Goal: Information Seeking & Learning: Learn about a topic

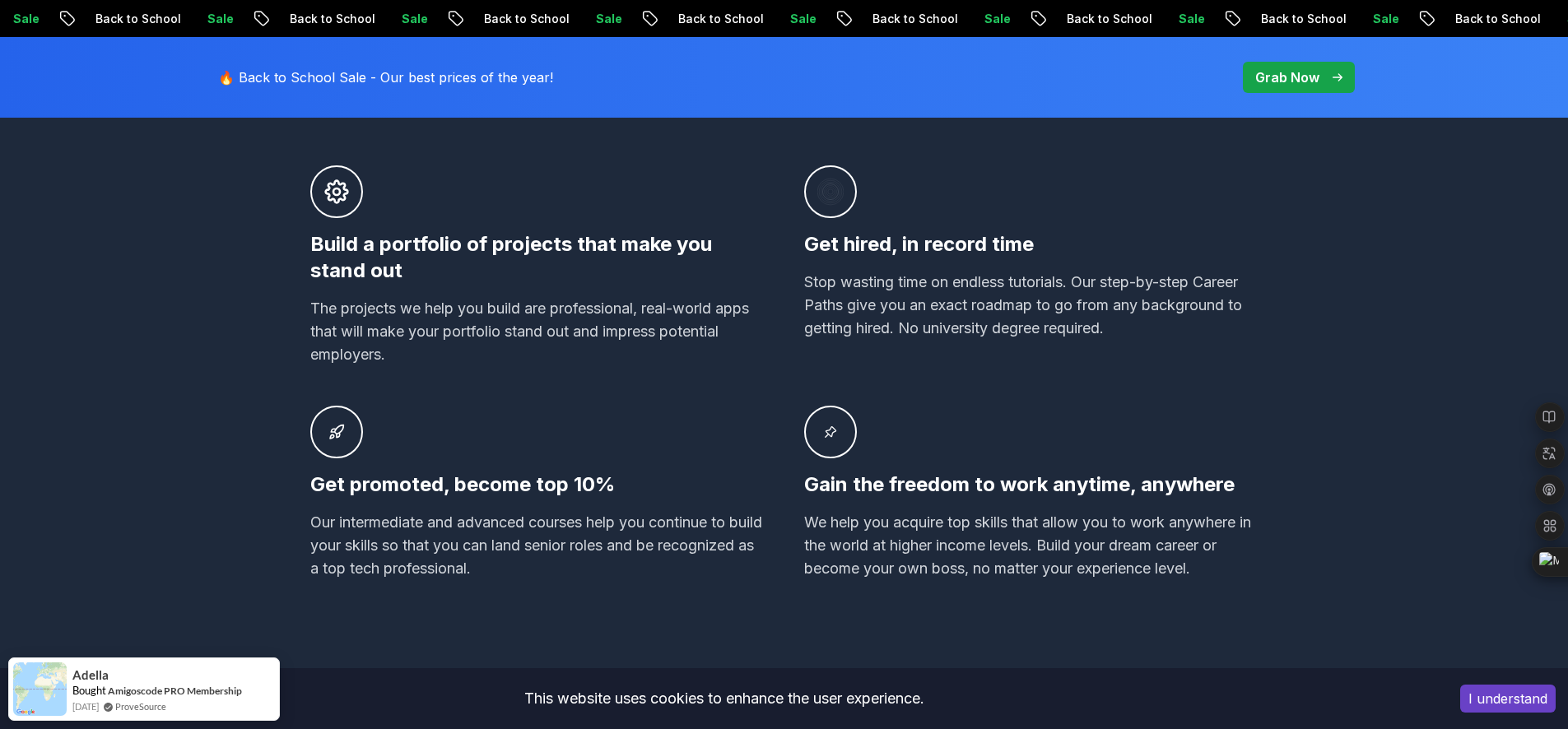
scroll to position [309, 0]
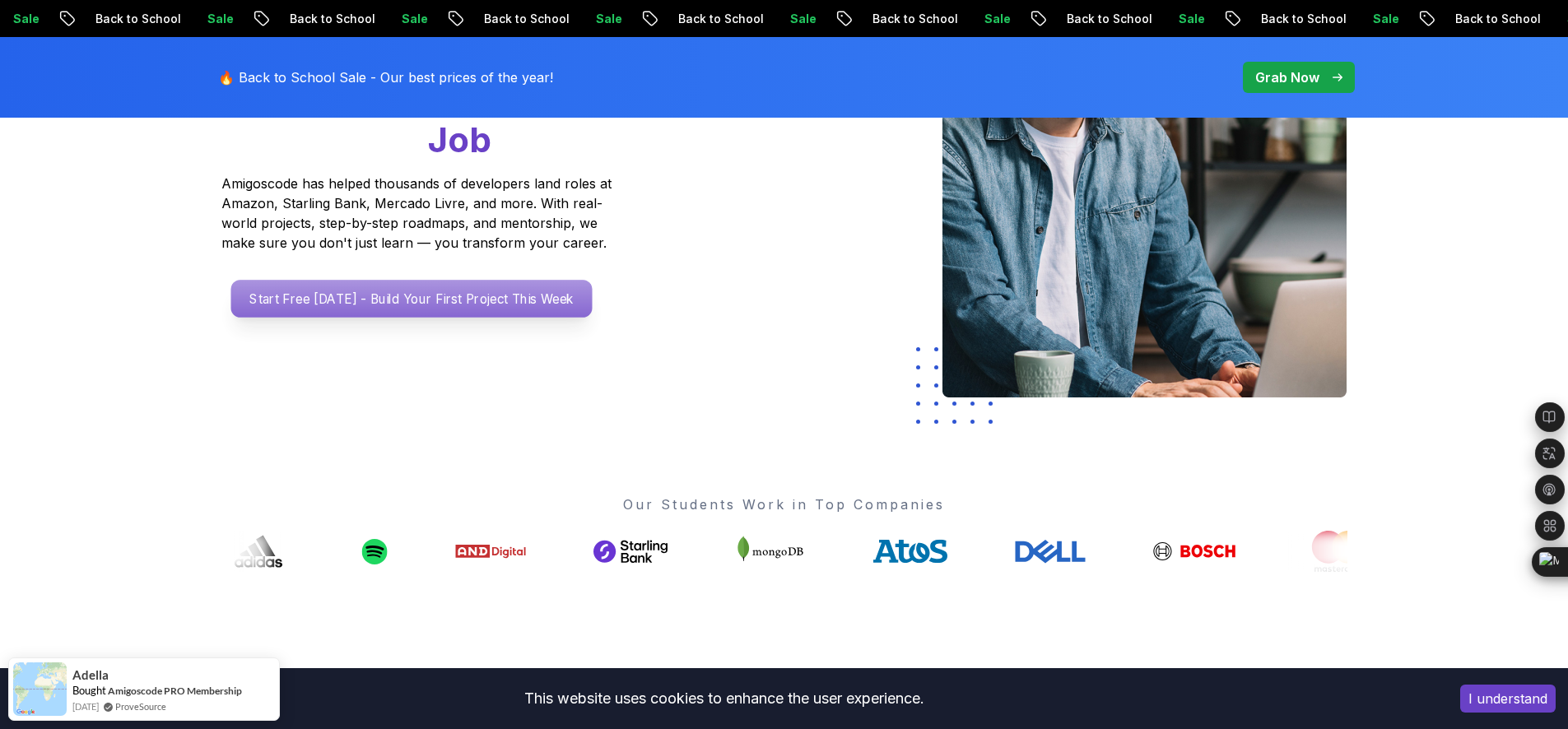
click at [493, 297] on p "Start Free [DATE] - Build Your First Project This Week" at bounding box center [411, 299] width 362 height 38
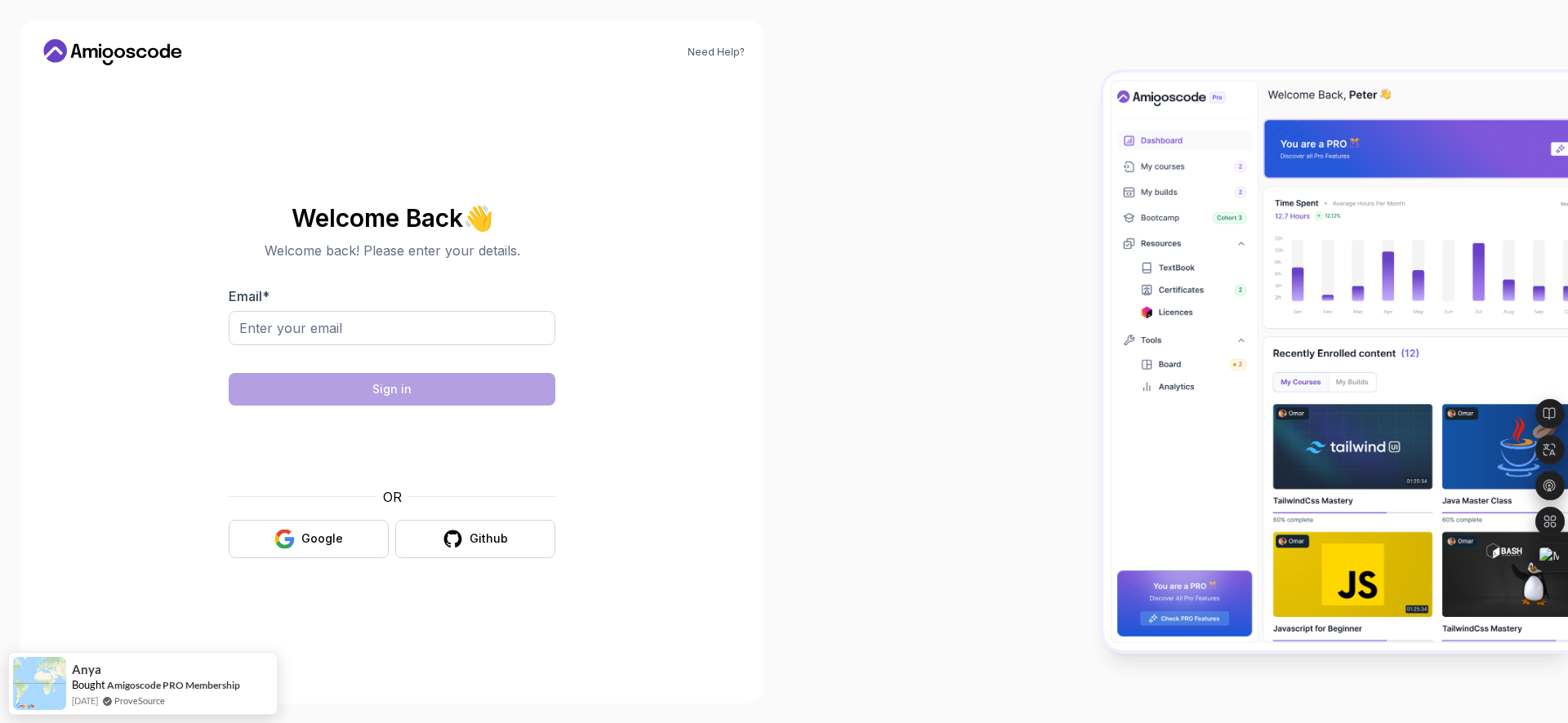
click at [379, 364] on form "Email * Sign in OR Google Github" at bounding box center [392, 423] width 327 height 272
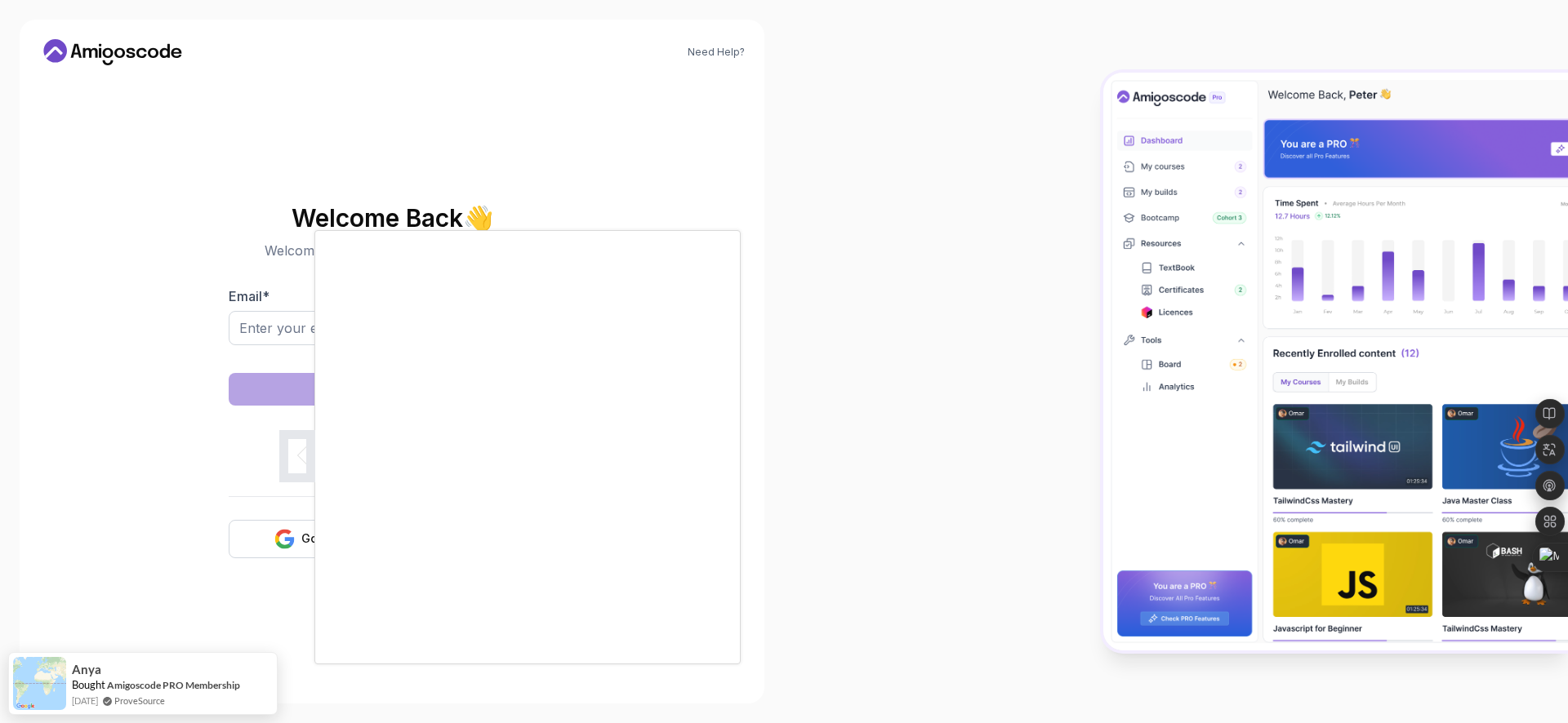
click at [271, 332] on div at bounding box center [784, 361] width 1568 height 723
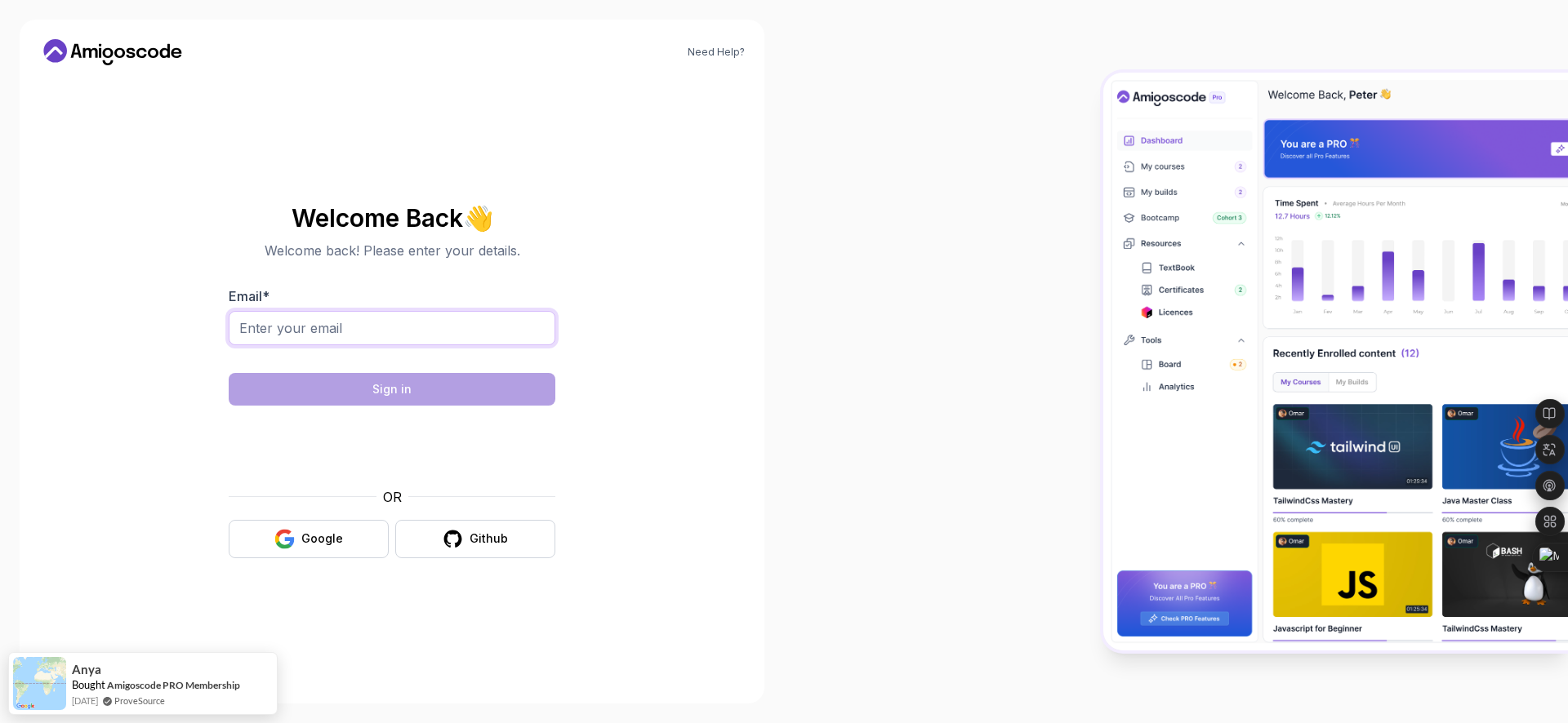
click at [271, 332] on input "Email *" at bounding box center [392, 328] width 327 height 35
type input "[EMAIL_ADDRESS][DOMAIN_NAME]"
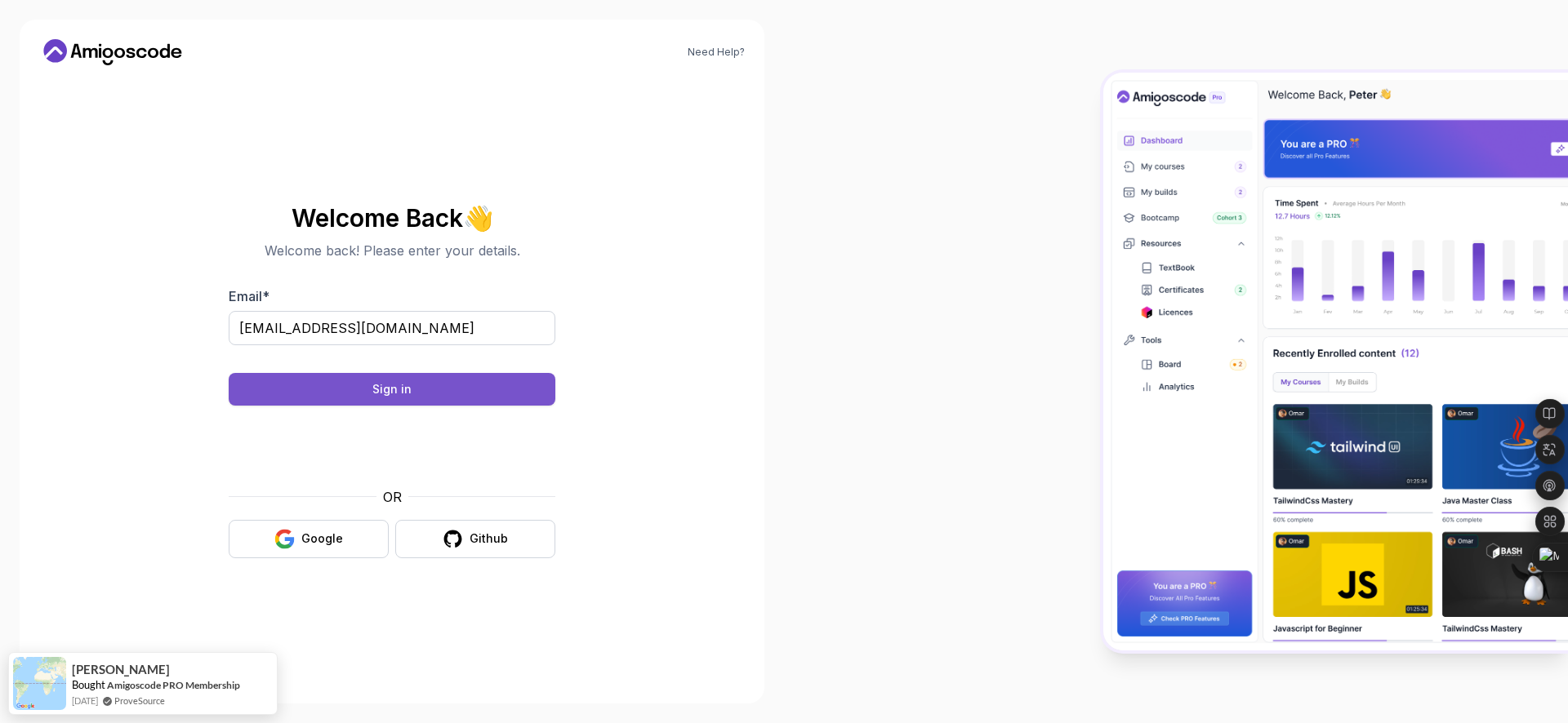
click at [442, 399] on button "Sign in" at bounding box center [392, 389] width 327 height 33
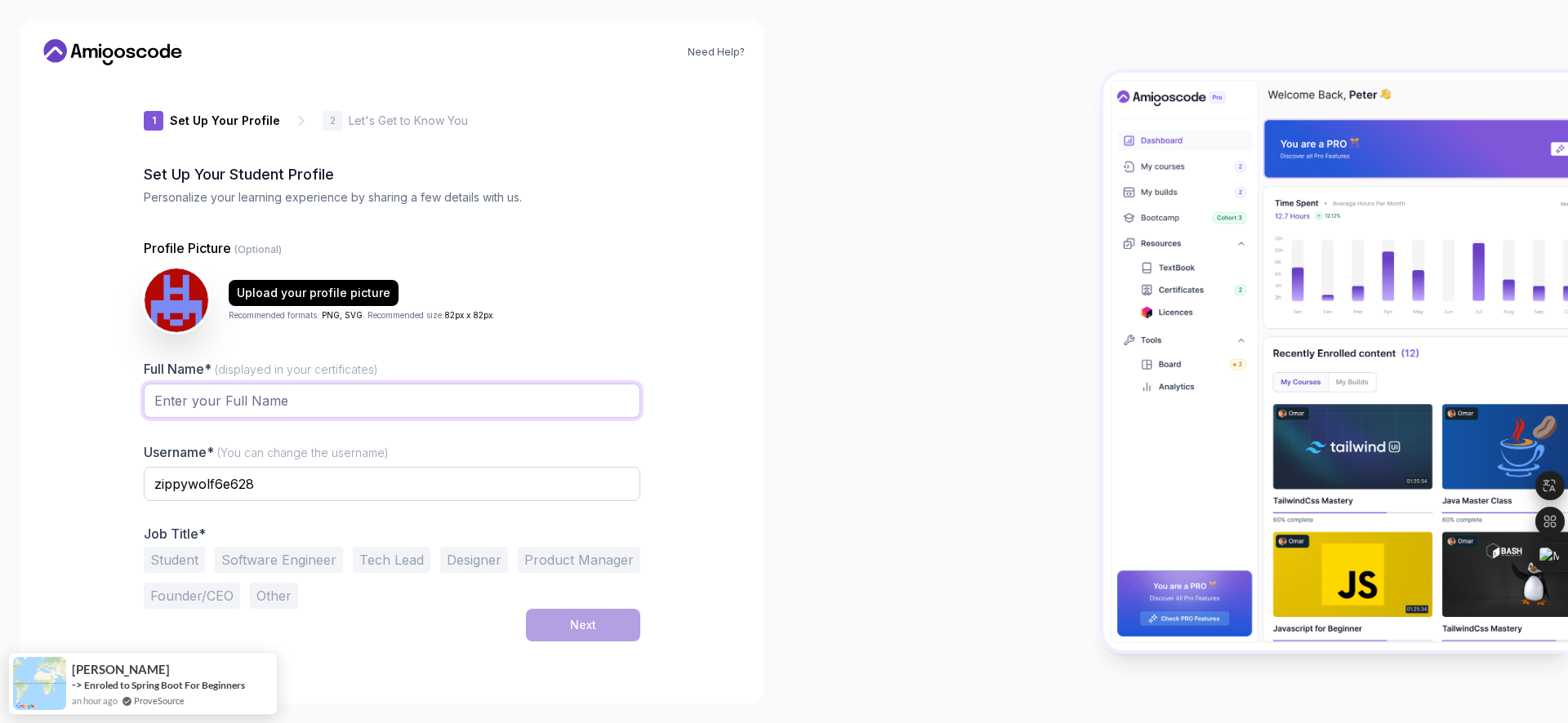
click at [366, 399] on input "Full Name* (displayed in your certificates)" at bounding box center [392, 401] width 496 height 35
type input "Asmaa Hamdy"
click at [306, 563] on button "Software Engineer" at bounding box center [278, 559] width 128 height 26
click at [597, 628] on button "Next" at bounding box center [582, 625] width 114 height 33
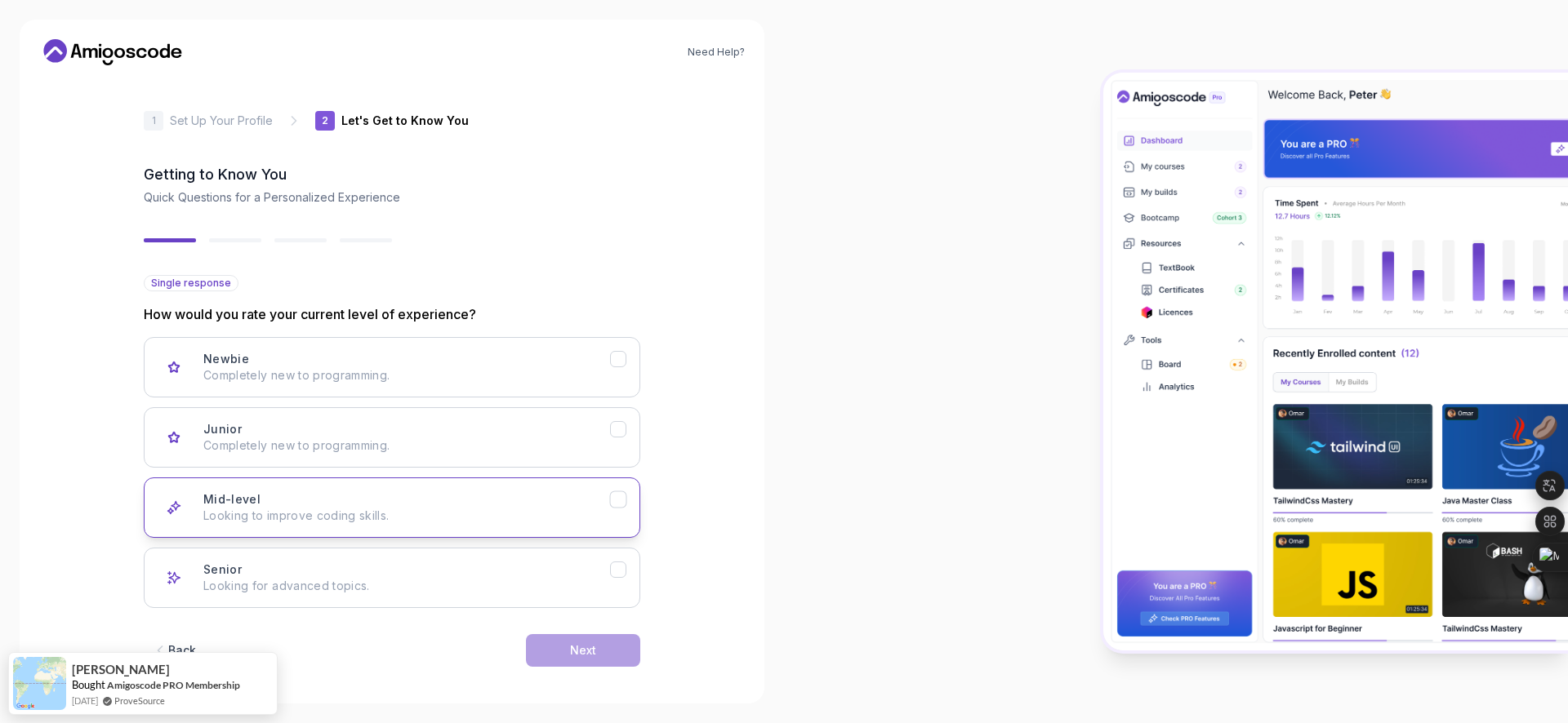
click at [384, 502] on div "Mid-level Looking to improve coding skills." at bounding box center [407, 507] width 407 height 33
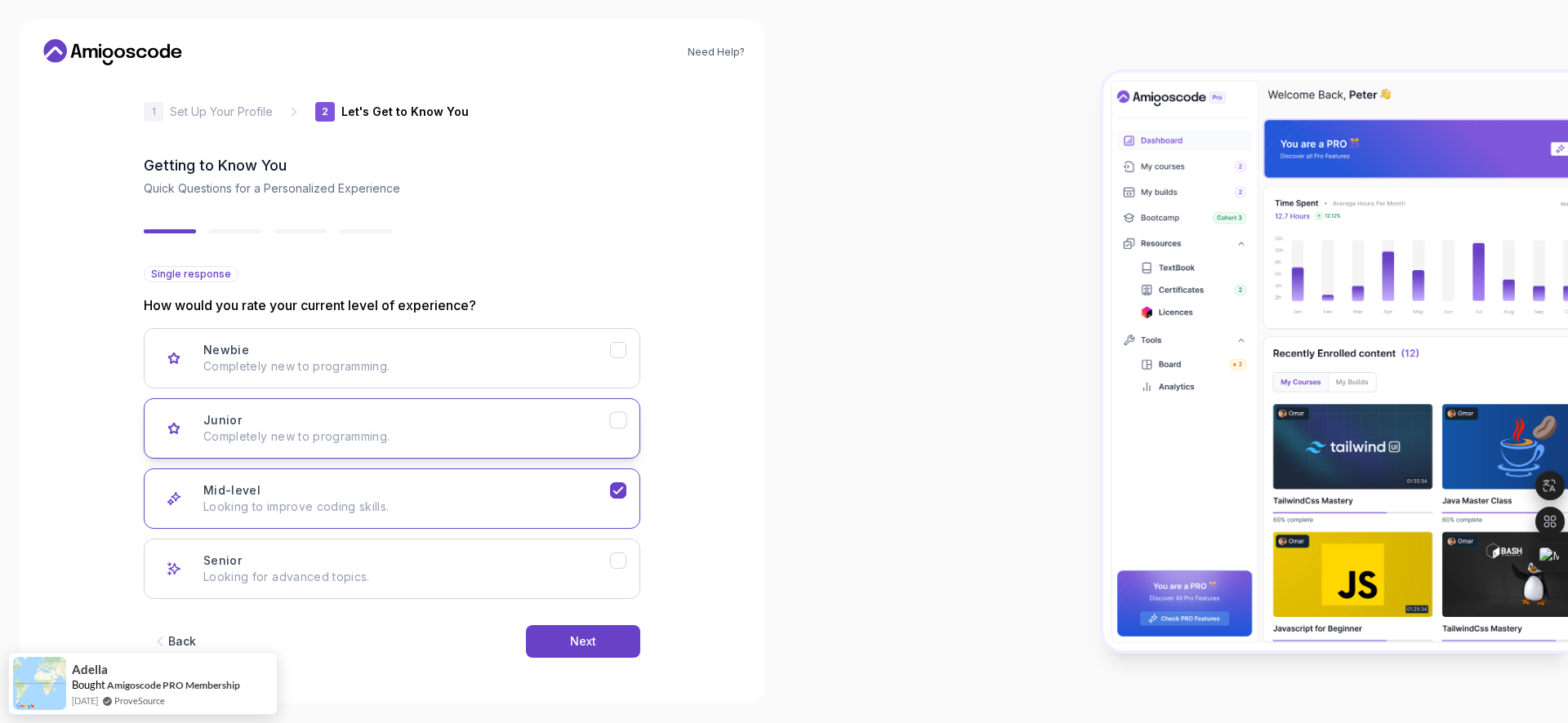
click at [532, 435] on p "Completely new to programming." at bounding box center [407, 436] width 407 height 16
click at [570, 648] on div "Next" at bounding box center [582, 641] width 26 height 16
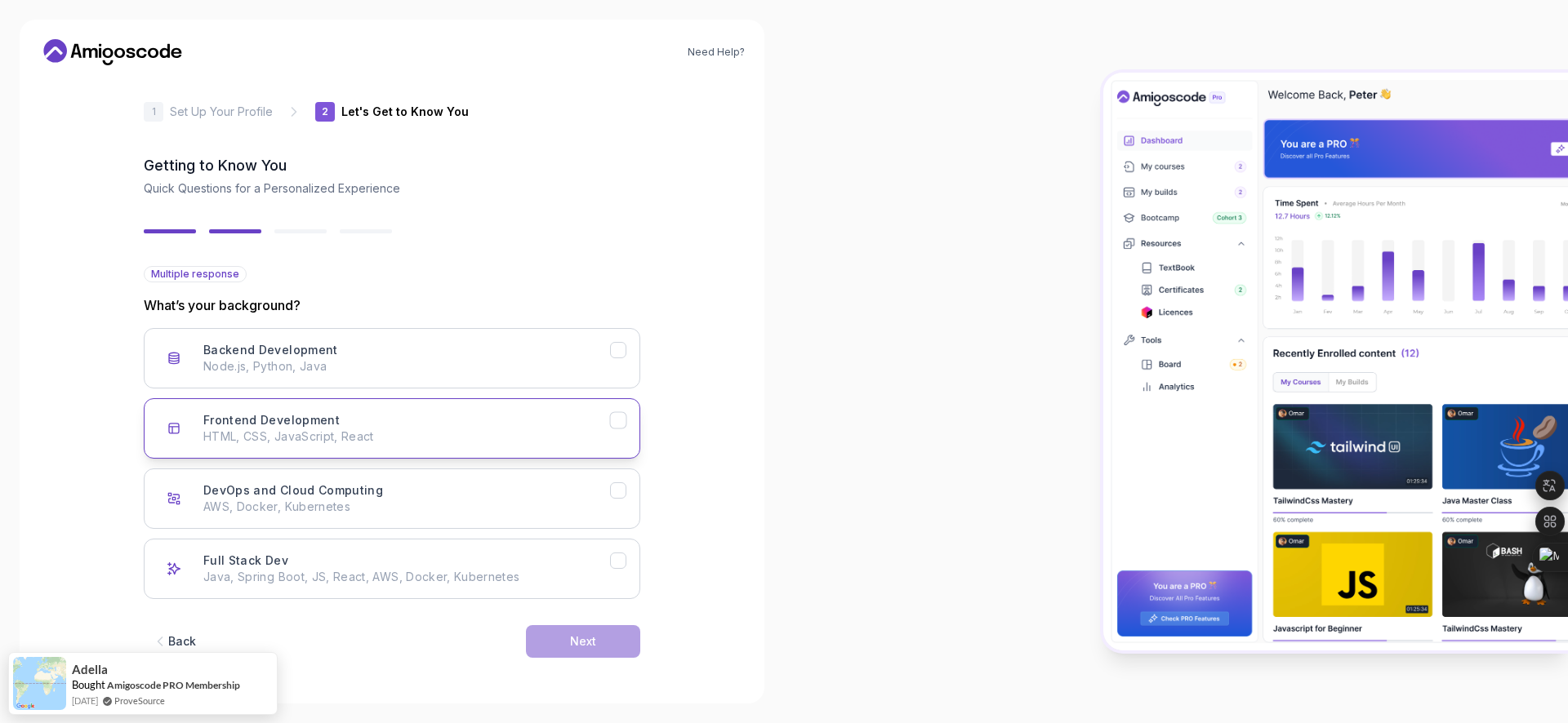
click at [479, 435] on p "HTML, CSS, JavaScript, React" at bounding box center [407, 436] width 407 height 16
click at [572, 639] on div "Next" at bounding box center [582, 641] width 26 height 16
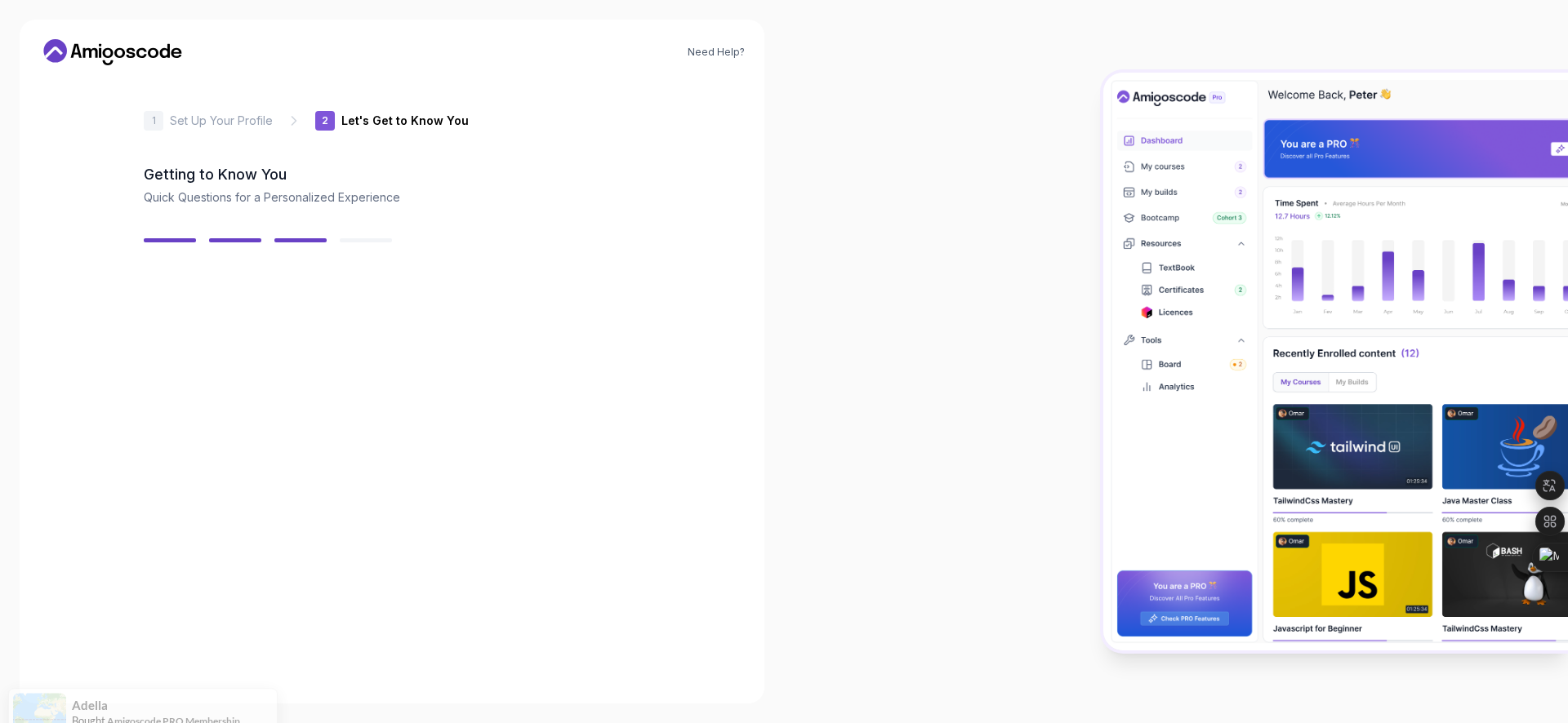
scroll to position [0, 0]
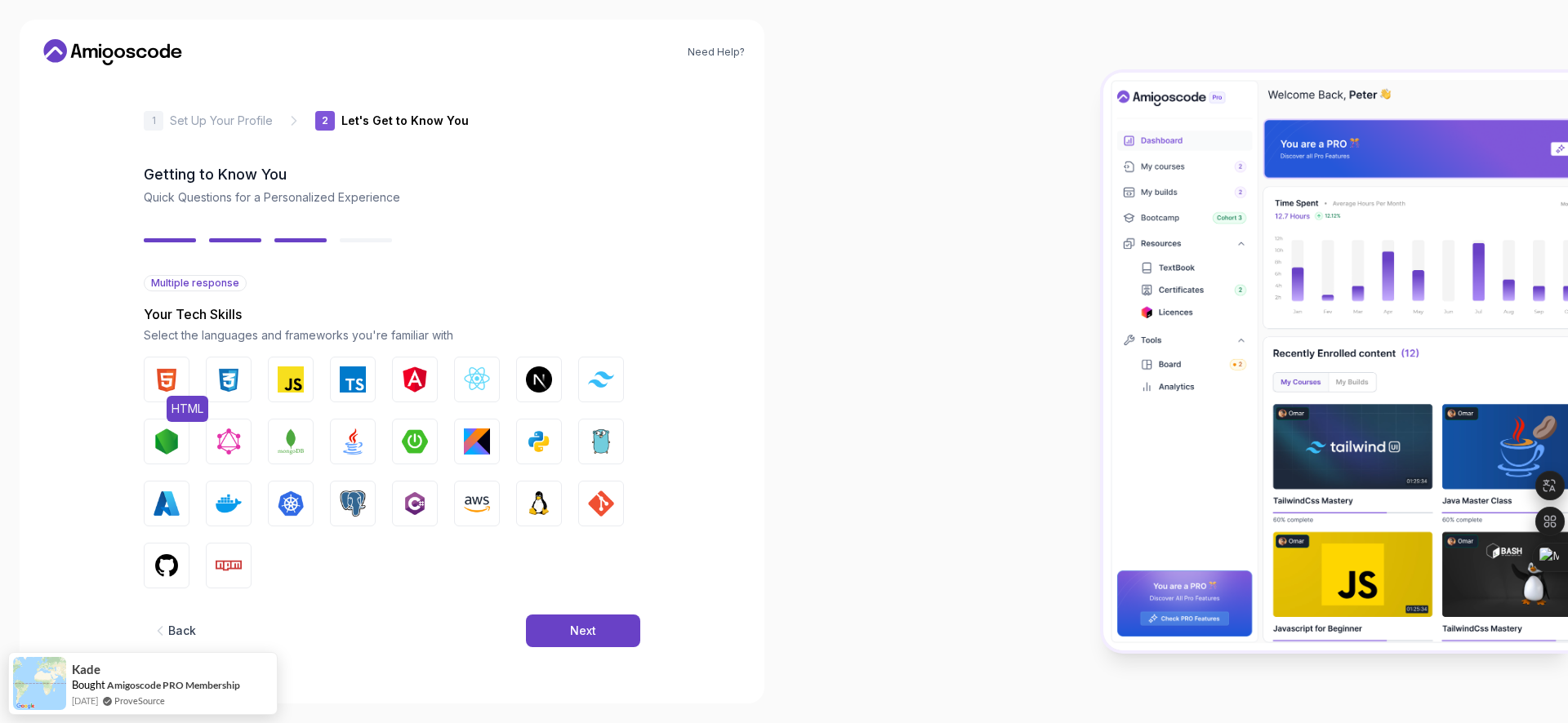
click at [172, 377] on img "button" at bounding box center [166, 379] width 26 height 26
click at [212, 380] on button "CSS" at bounding box center [229, 380] width 46 height 46
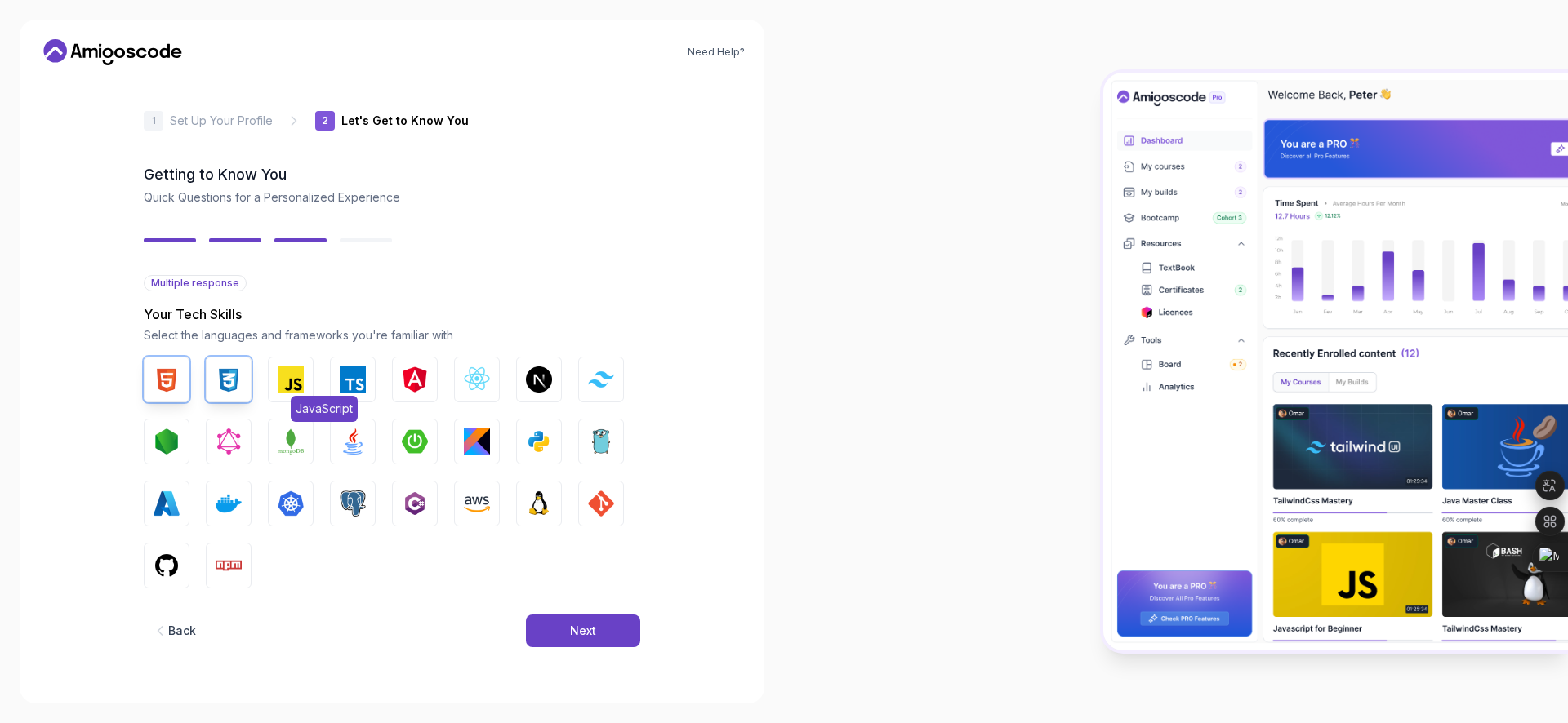
click at [295, 374] on img "button" at bounding box center [290, 379] width 26 height 26
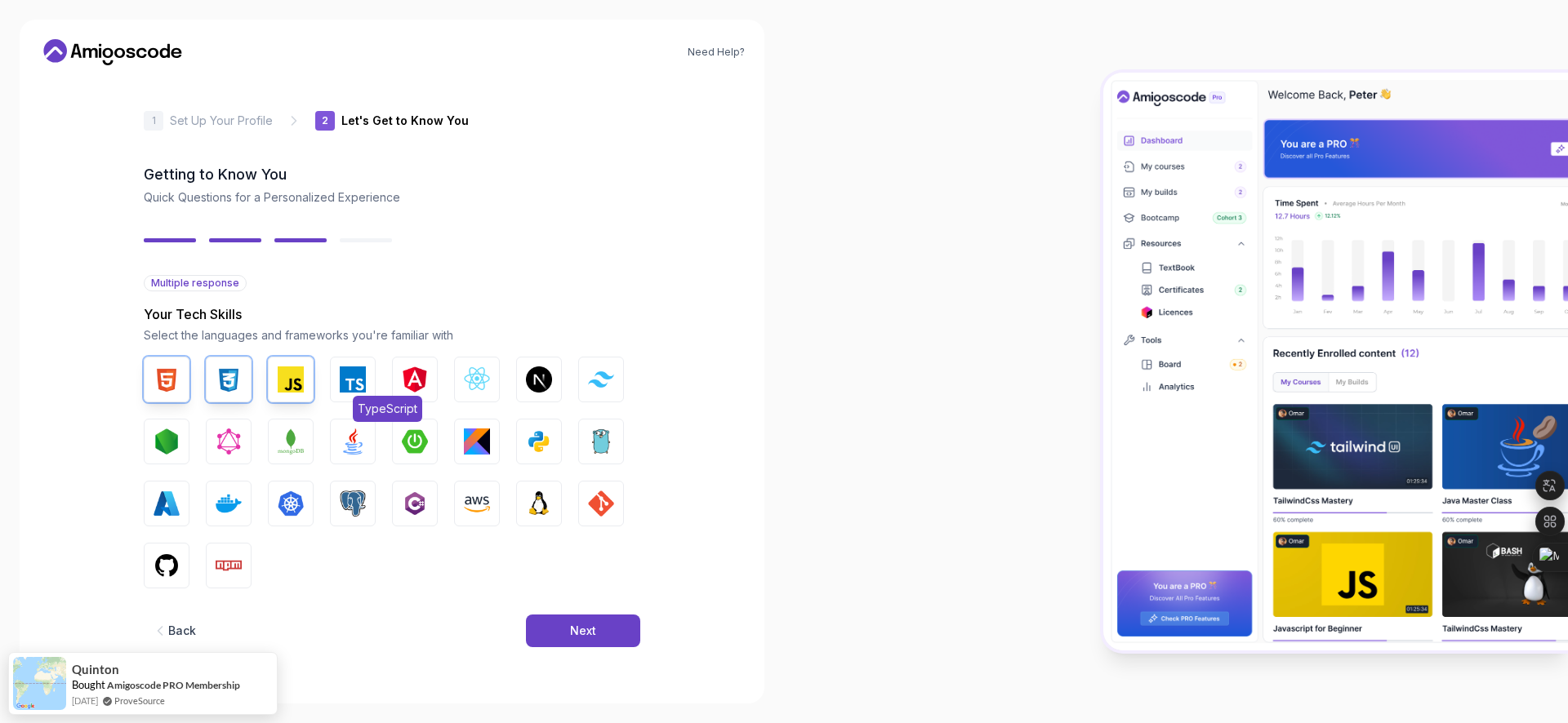
click at [364, 382] on img "button" at bounding box center [352, 379] width 26 height 26
click at [468, 380] on img "button" at bounding box center [477, 379] width 26 height 26
click at [602, 373] on img "button" at bounding box center [601, 379] width 26 height 15
click at [165, 445] on img "button" at bounding box center [166, 441] width 26 height 26
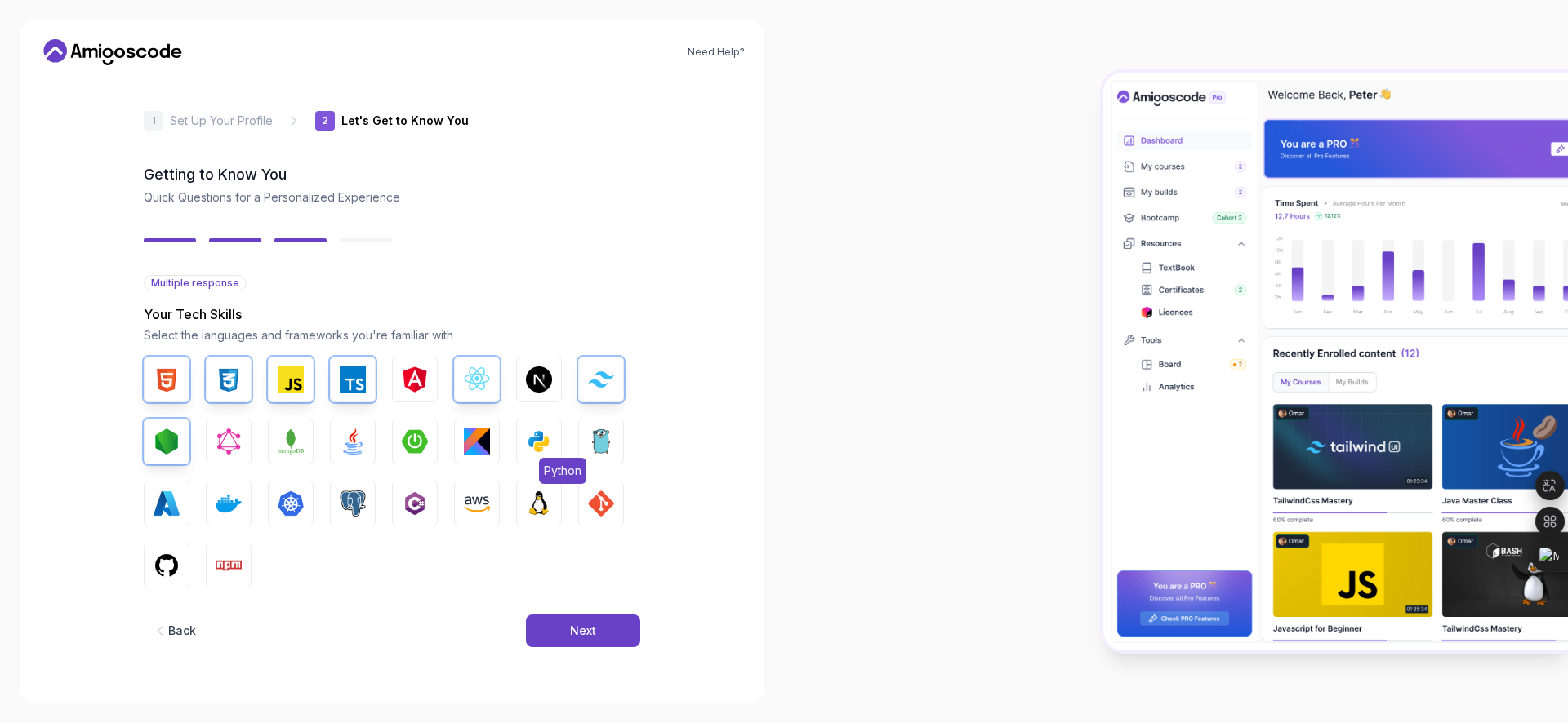
click at [540, 449] on img "button" at bounding box center [538, 441] width 26 height 26
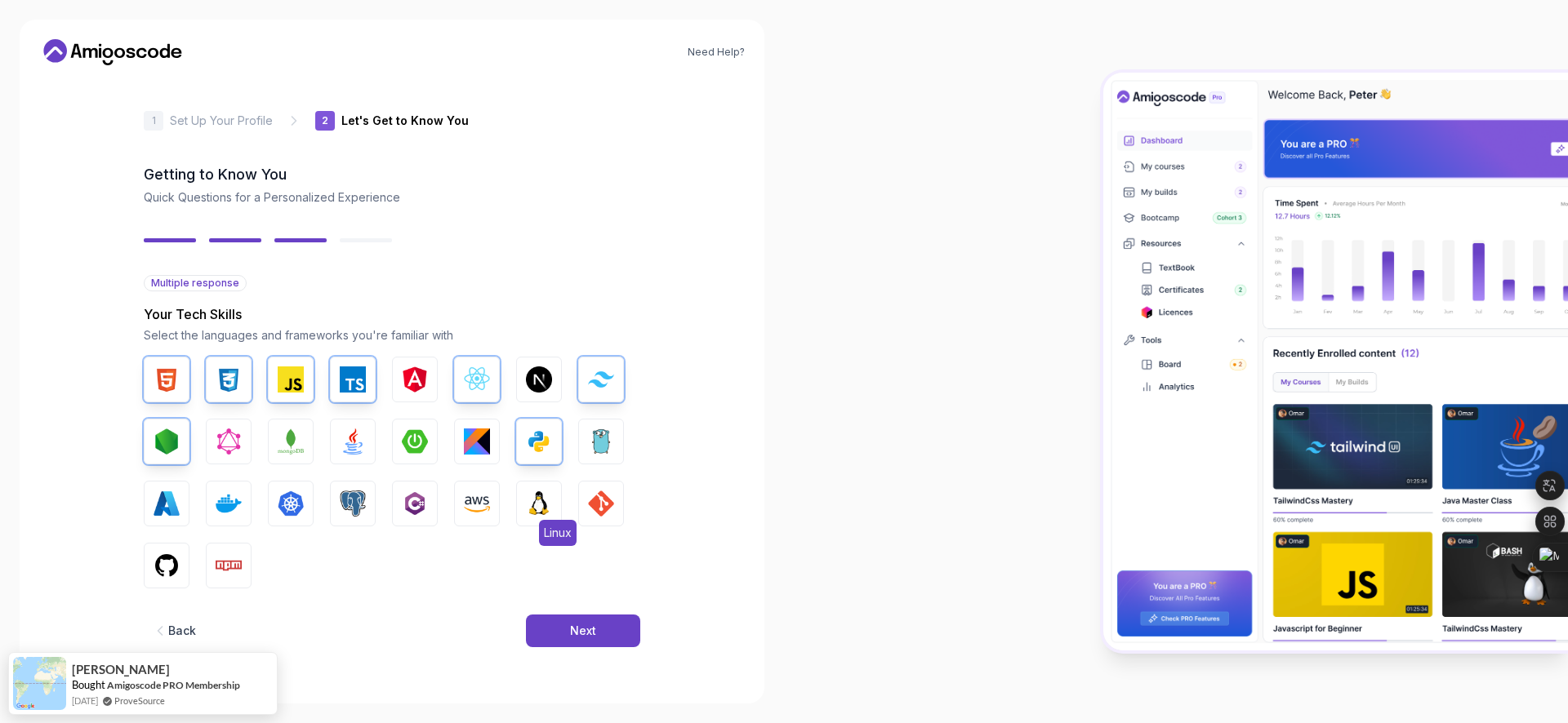
click at [530, 500] on img "button" at bounding box center [538, 503] width 26 height 26
click at [234, 554] on img "button" at bounding box center [228, 565] width 26 height 26
click at [160, 579] on button "GitHub" at bounding box center [166, 565] width 46 height 46
click at [597, 503] on img "button" at bounding box center [601, 503] width 26 height 26
click at [571, 630] on div "Next" at bounding box center [582, 630] width 26 height 16
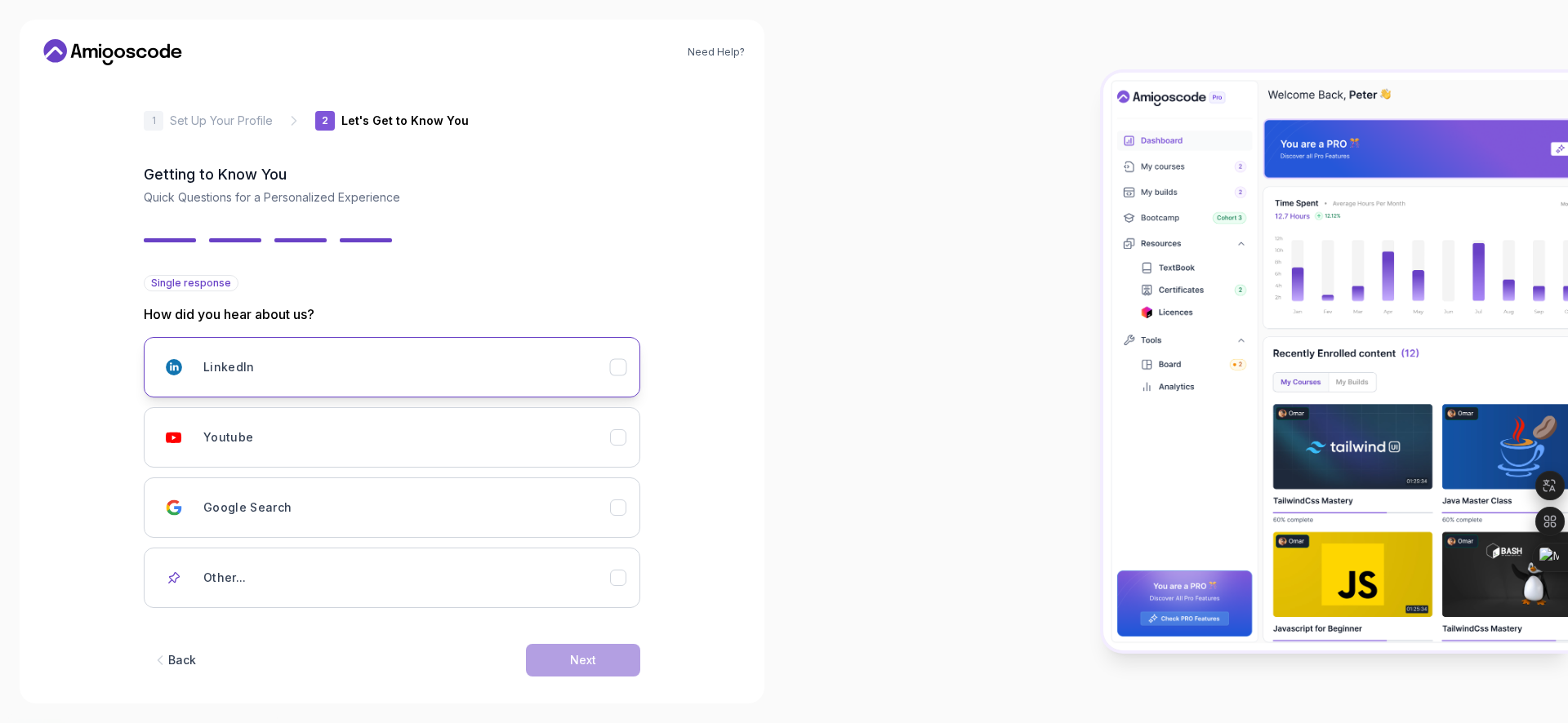
click at [467, 355] on div "LinkedIn" at bounding box center [407, 367] width 407 height 33
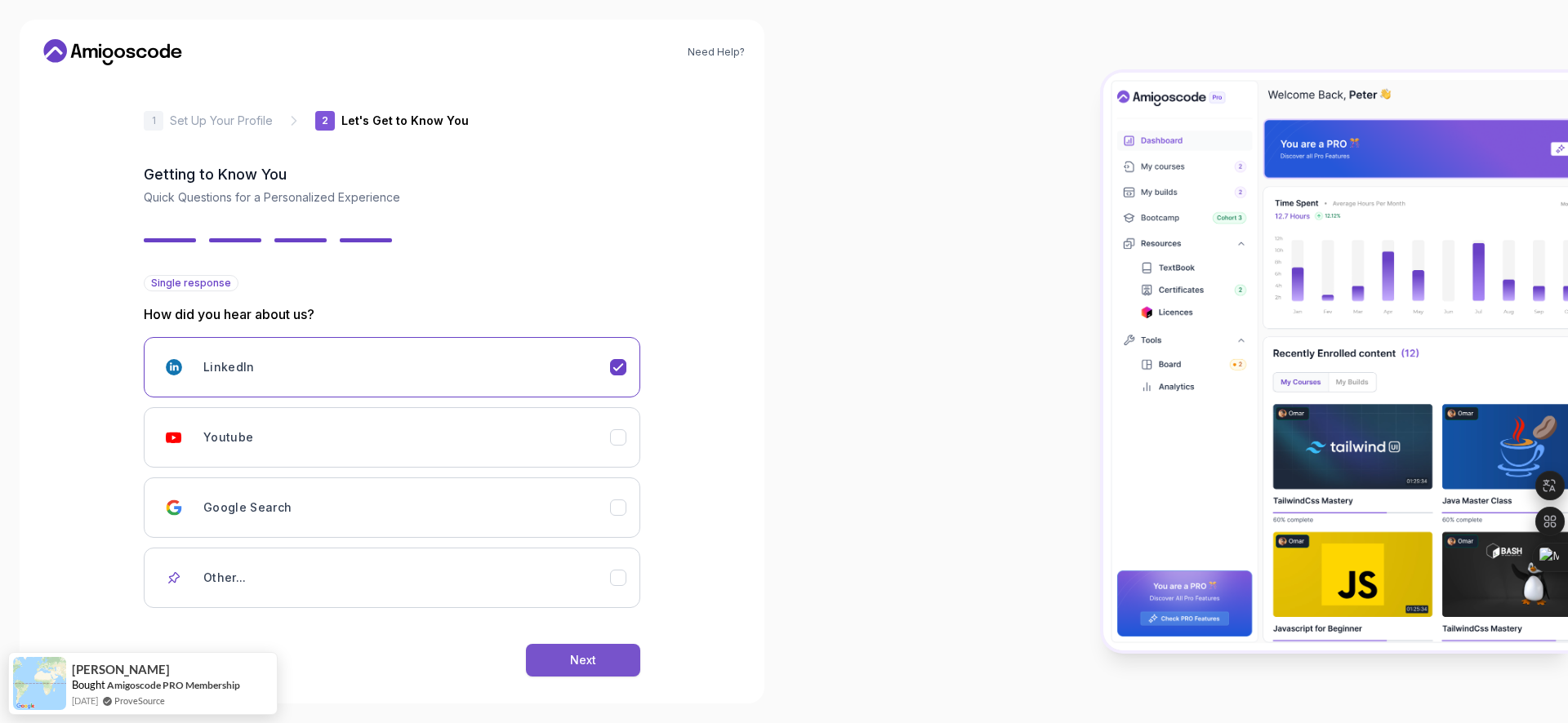
click at [566, 655] on button "Next" at bounding box center [582, 660] width 114 height 33
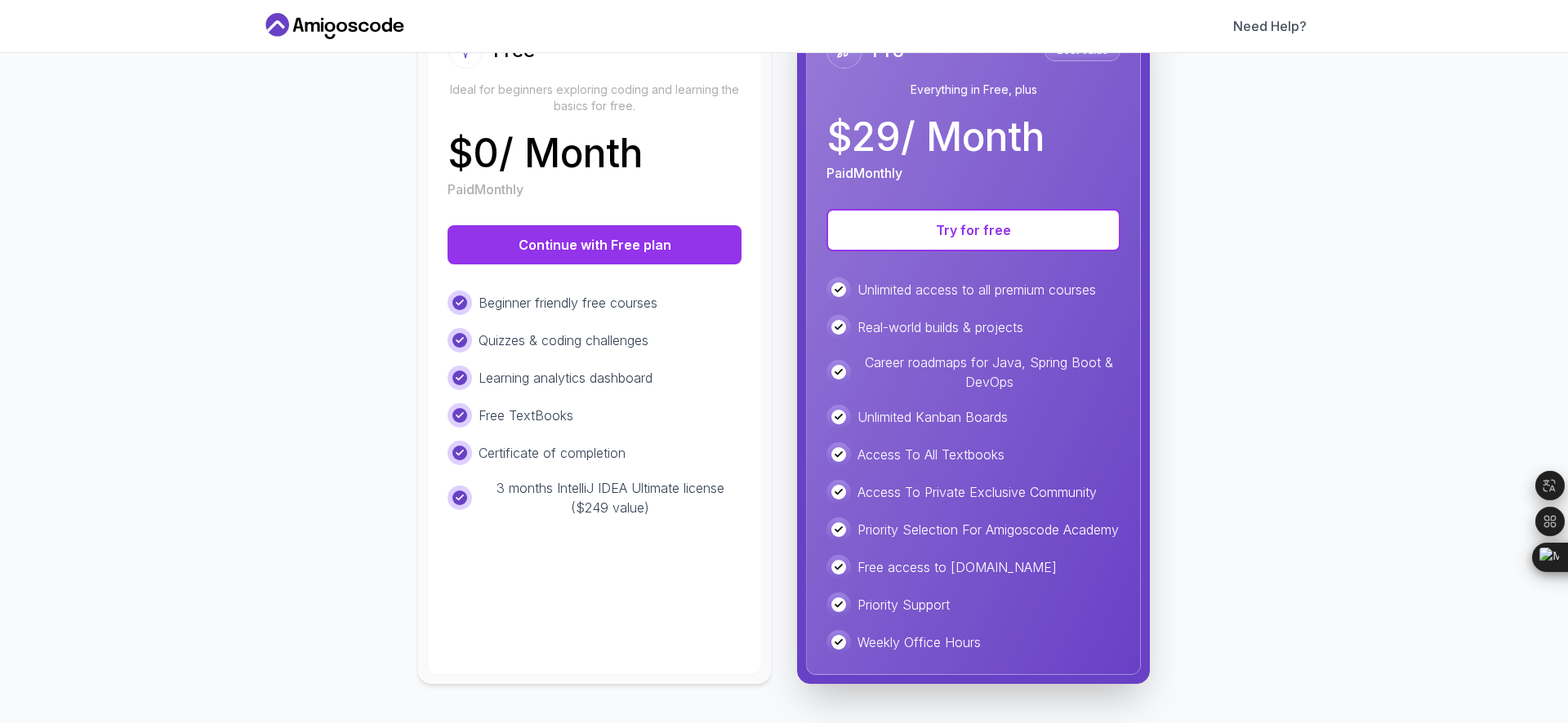
scroll to position [239, 0]
click at [562, 225] on button "Continue with Free plan" at bounding box center [594, 245] width 294 height 39
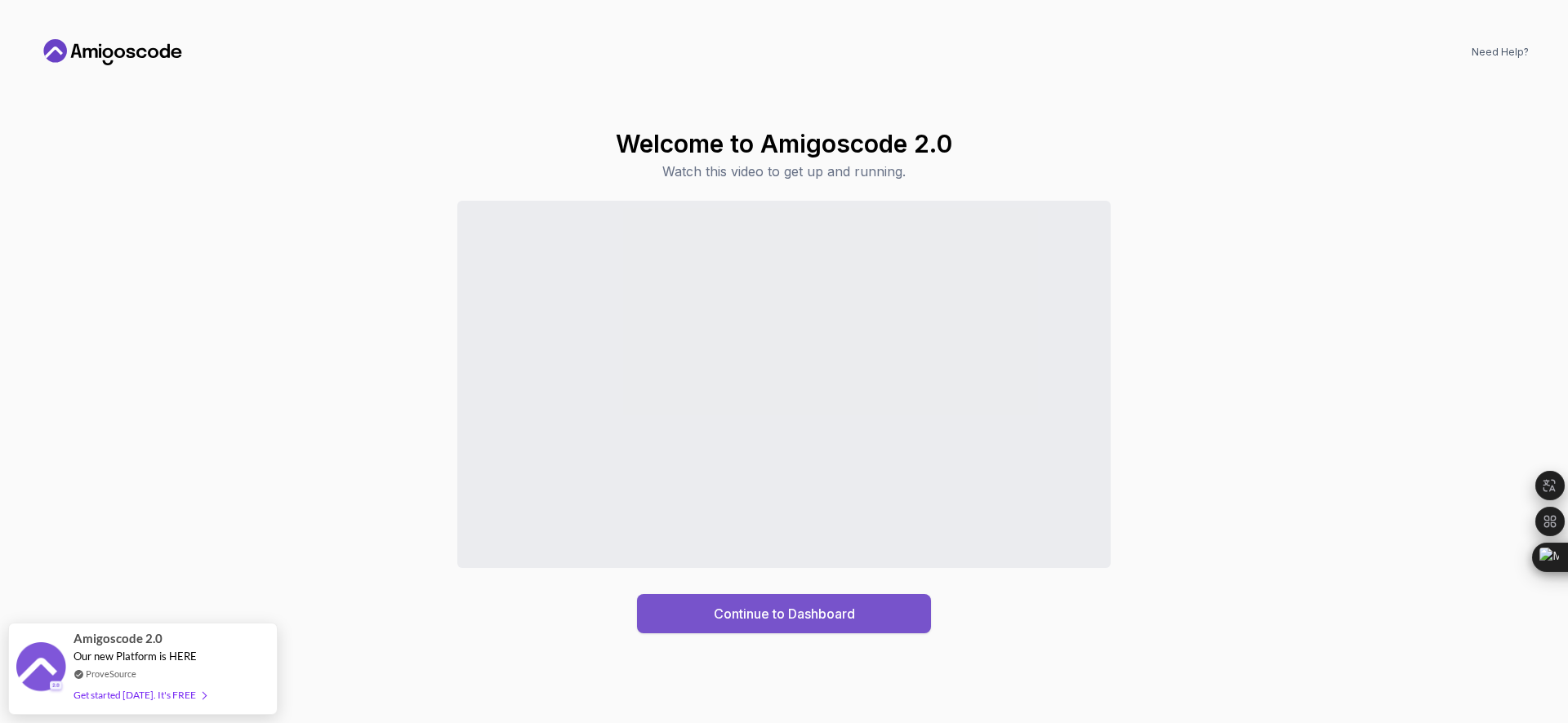
click at [782, 631] on button "Continue to Dashboard" at bounding box center [784, 613] width 294 height 39
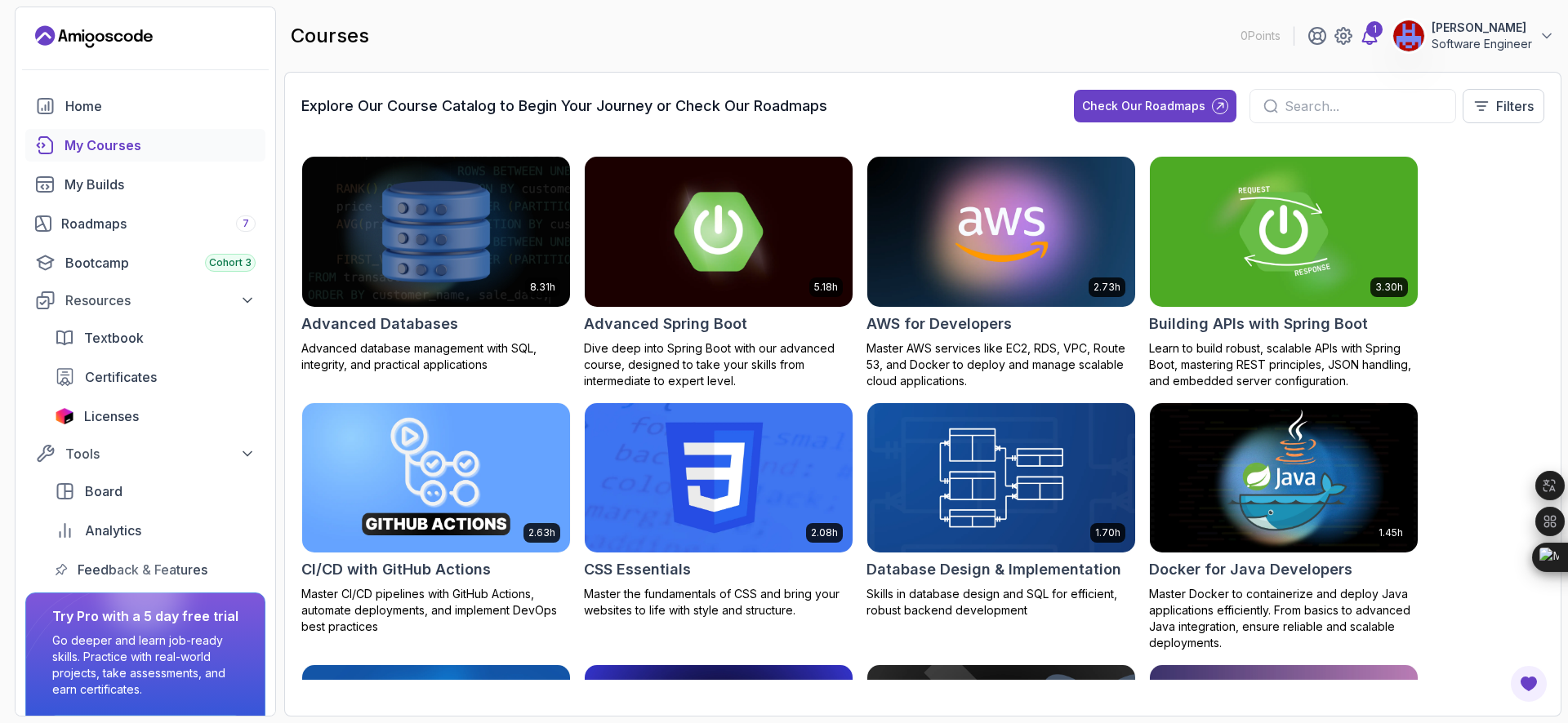
click at [1373, 35] on div "1" at bounding box center [1374, 29] width 16 height 16
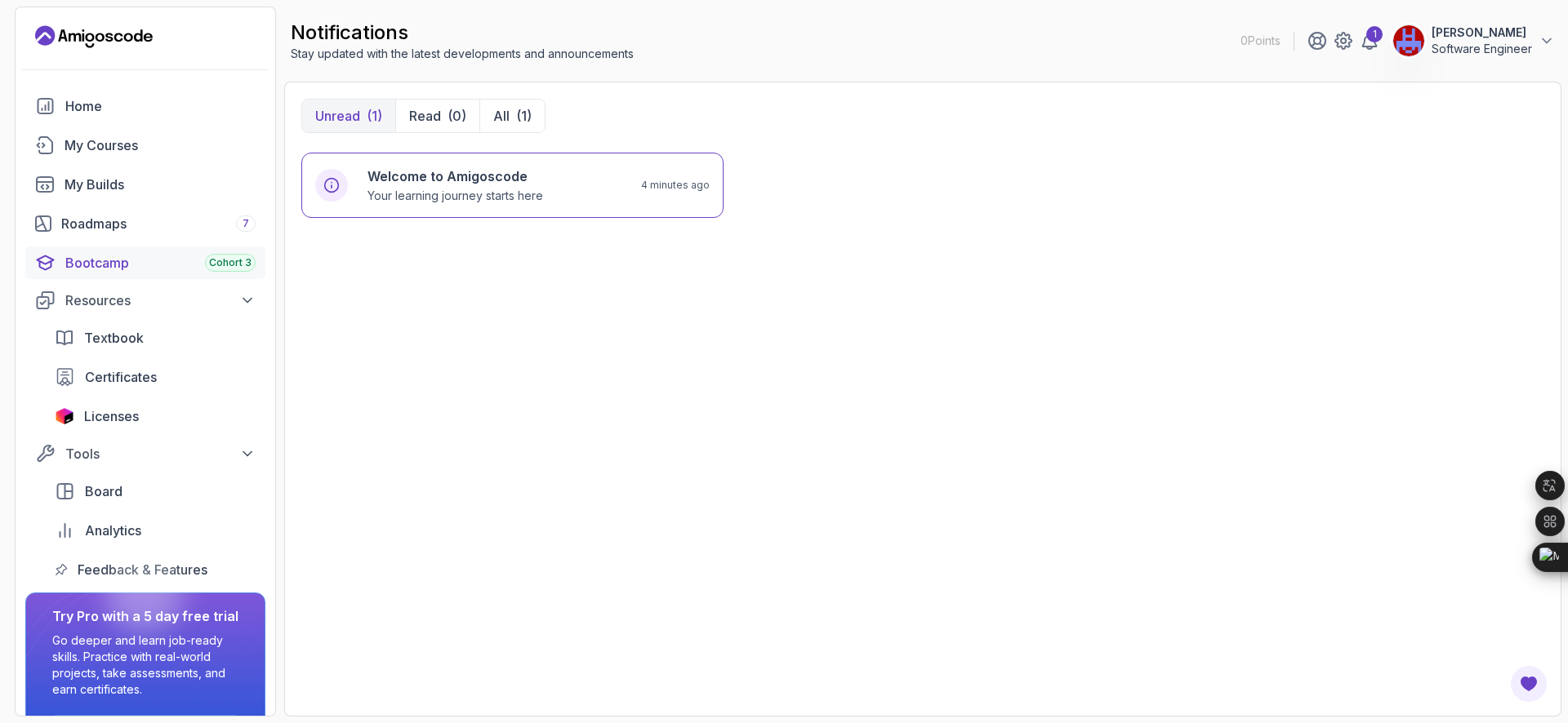
click at [117, 262] on div "Bootcamp Cohort 3" at bounding box center [160, 262] width 190 height 19
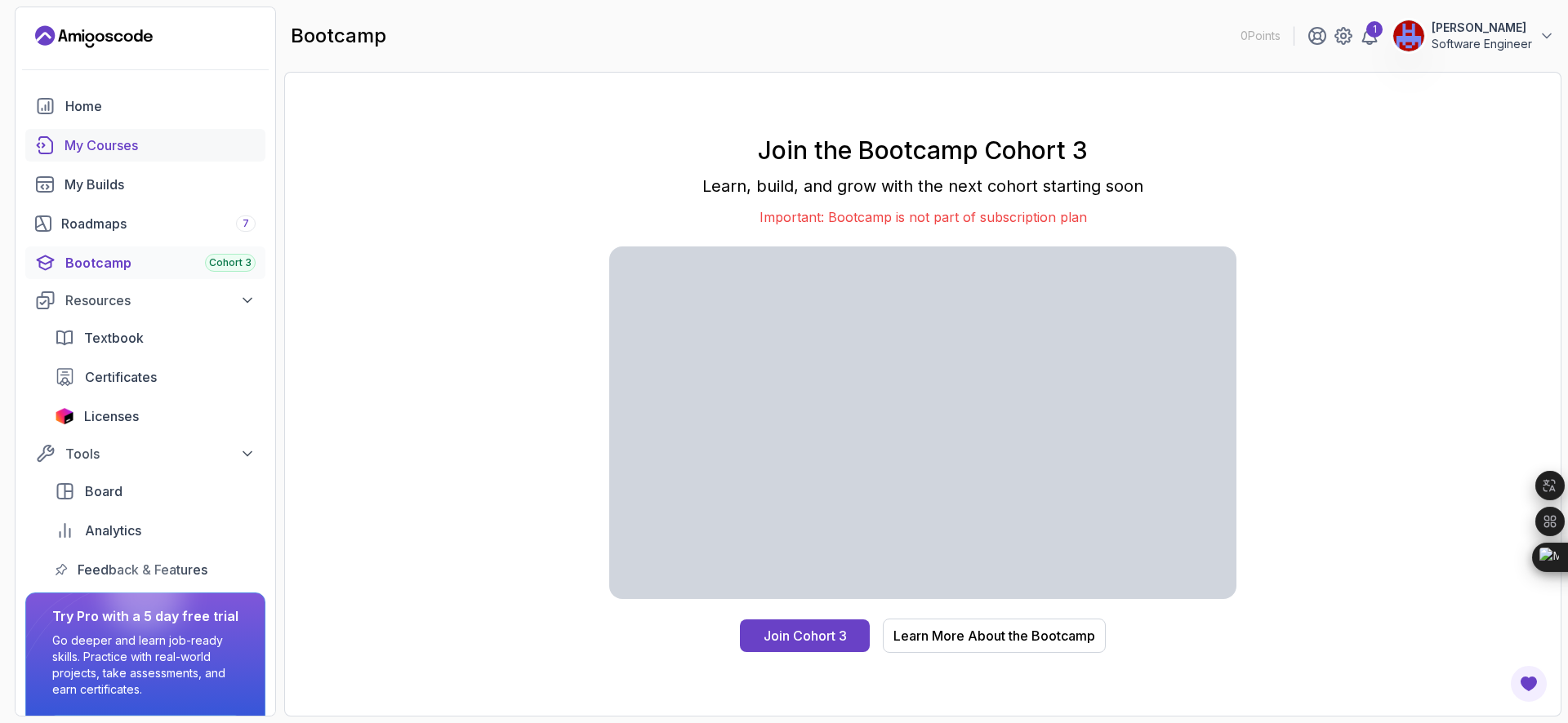
click at [108, 143] on div "My Courses" at bounding box center [160, 145] width 191 height 19
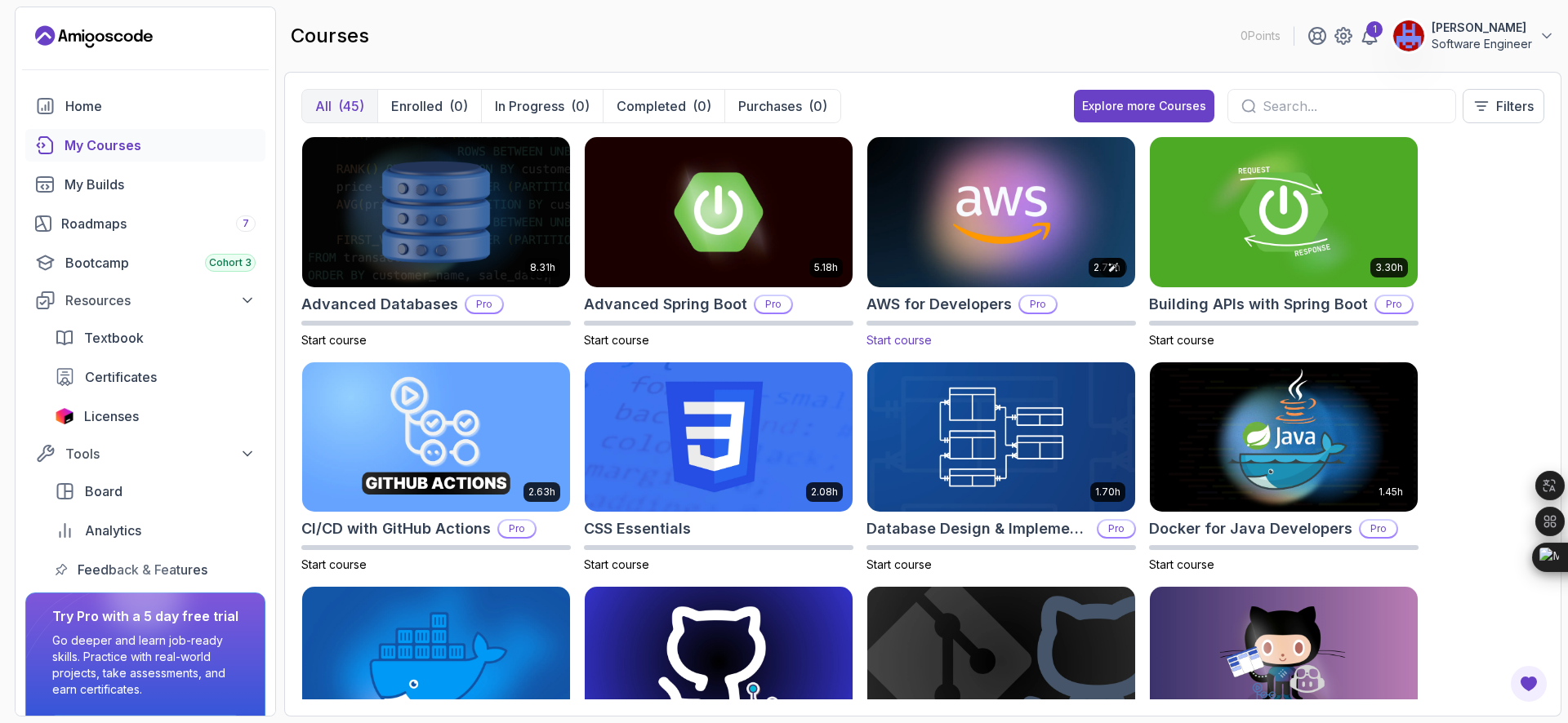
click at [971, 189] on img at bounding box center [1001, 212] width 281 height 158
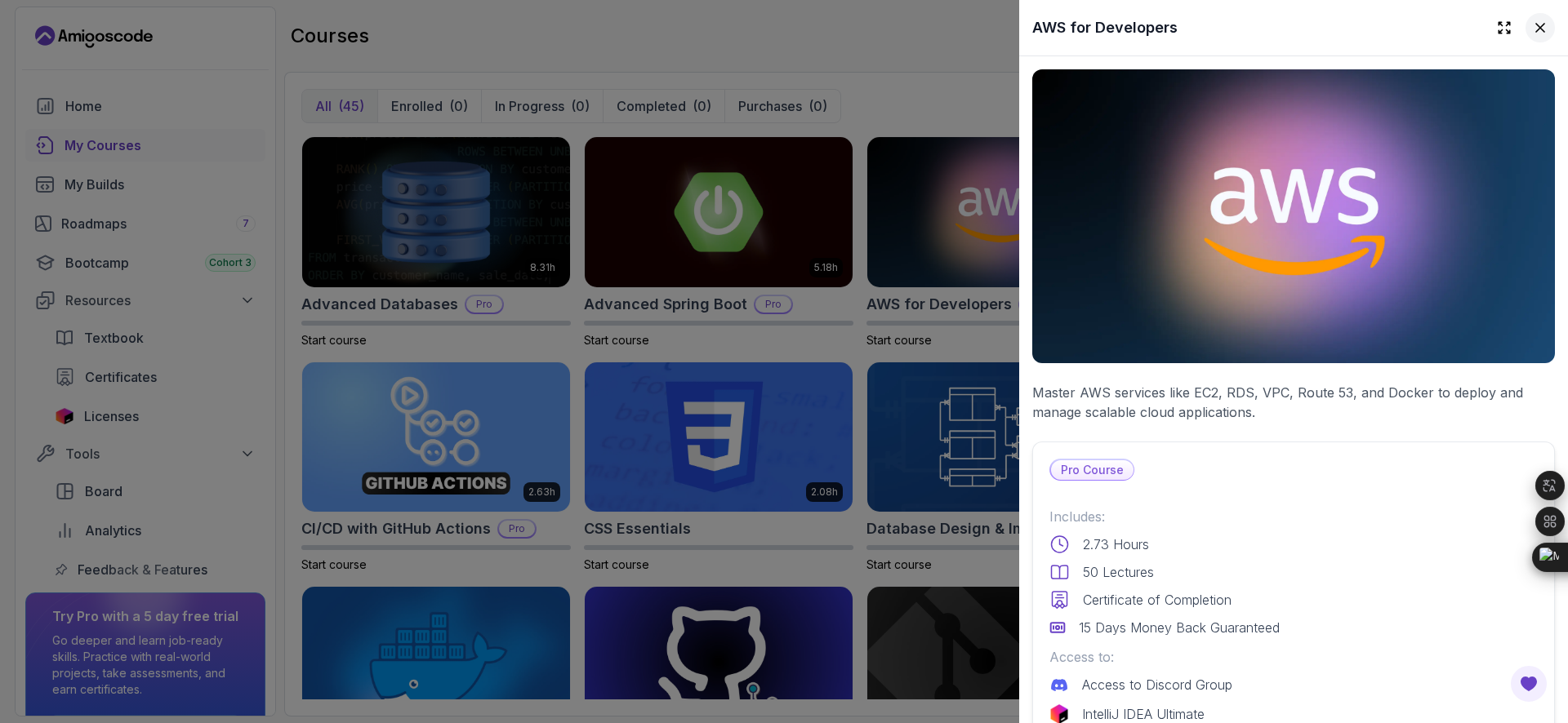
click at [1532, 21] on icon at bounding box center [1539, 27] width 16 height 16
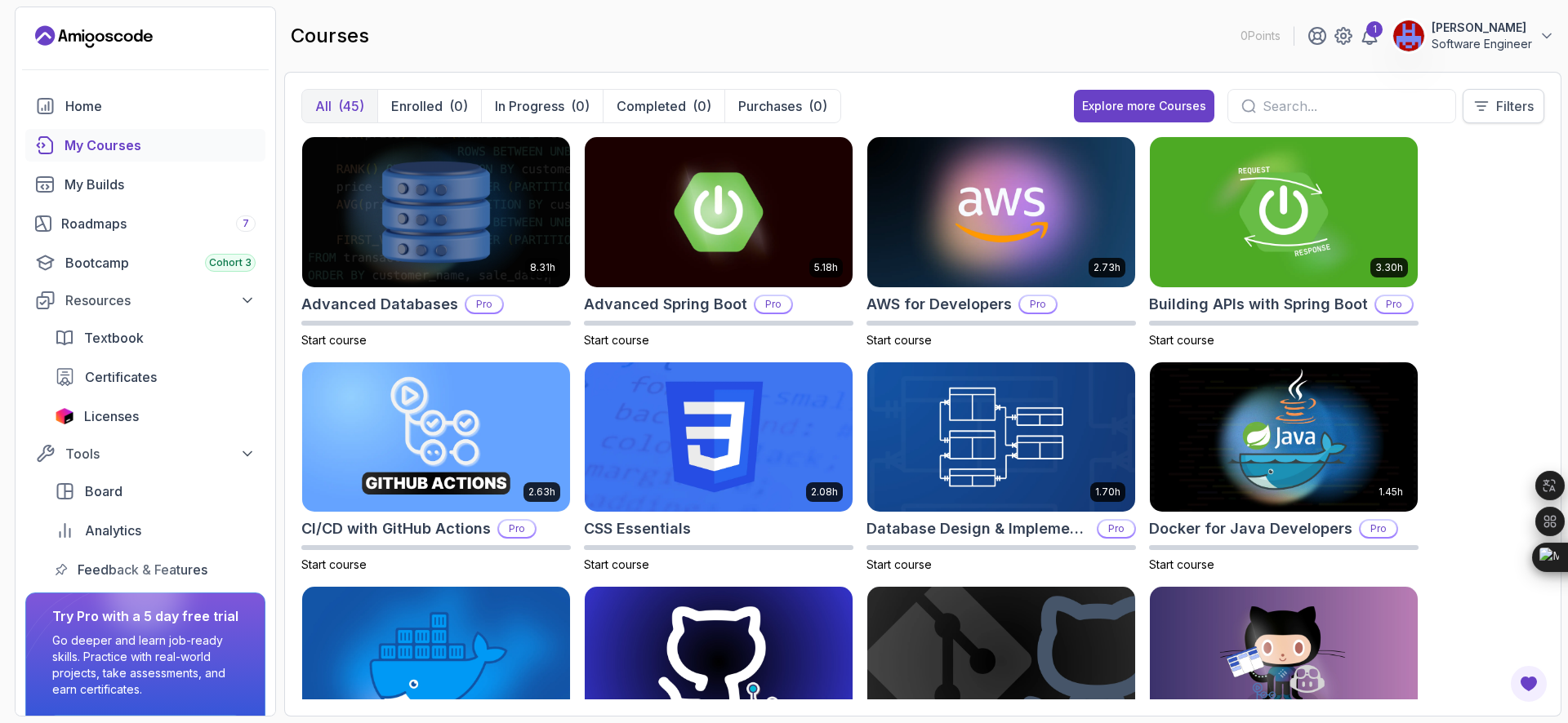
click at [1509, 100] on p "Filters" at bounding box center [1514, 105] width 38 height 19
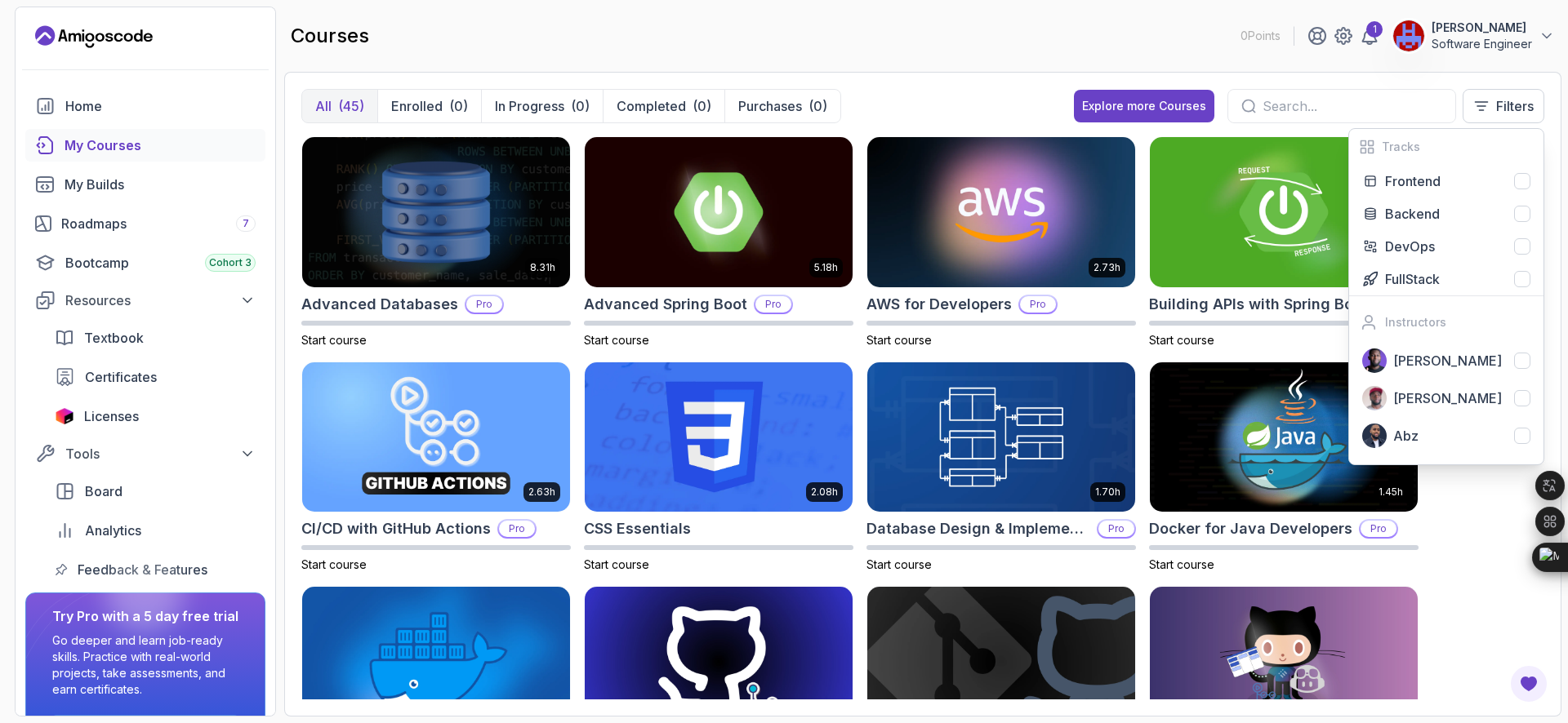
click at [970, 75] on div "All (45) Enrolled (0) In Progress (0) Completed (0) Purchases (0) Explore more …" at bounding box center [922, 394] width 1277 height 645
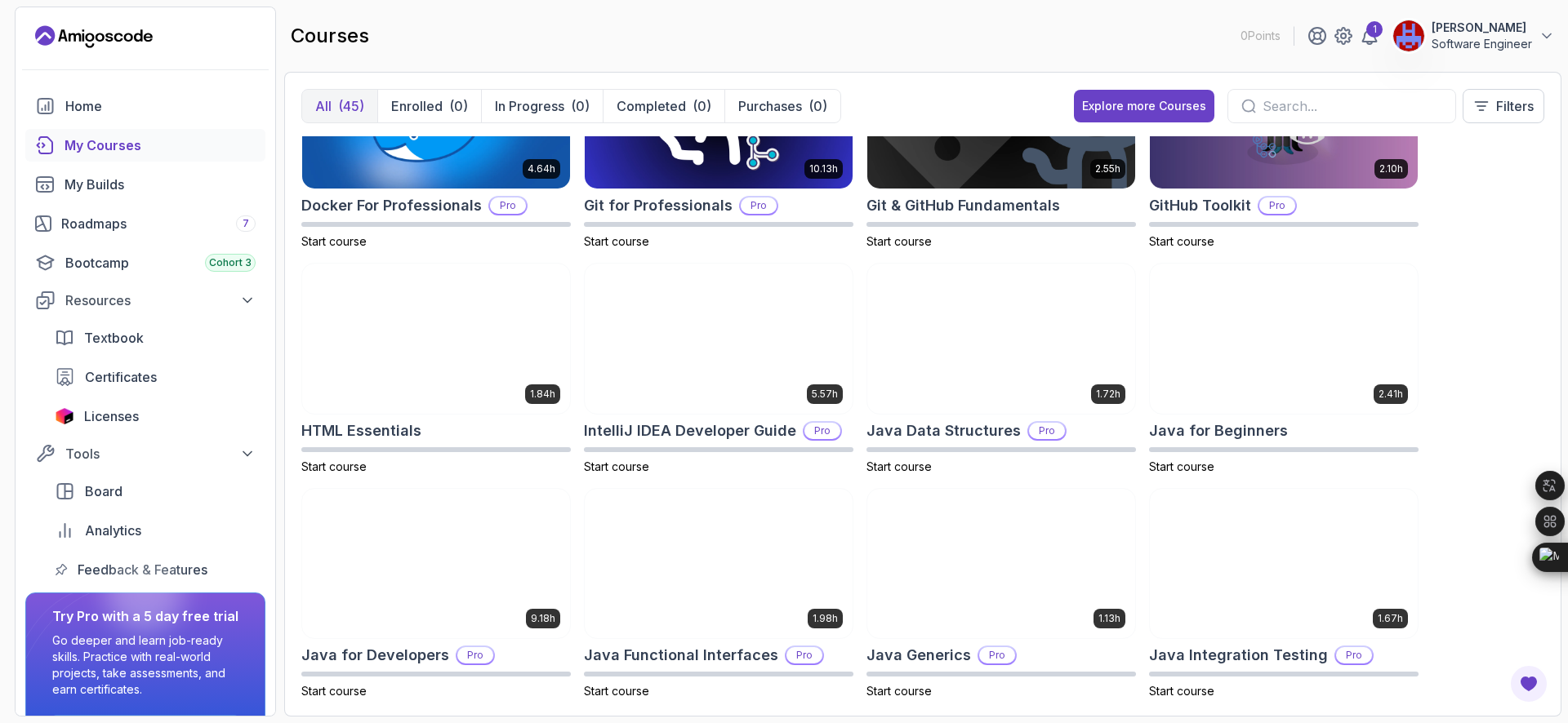
scroll to position [638, 0]
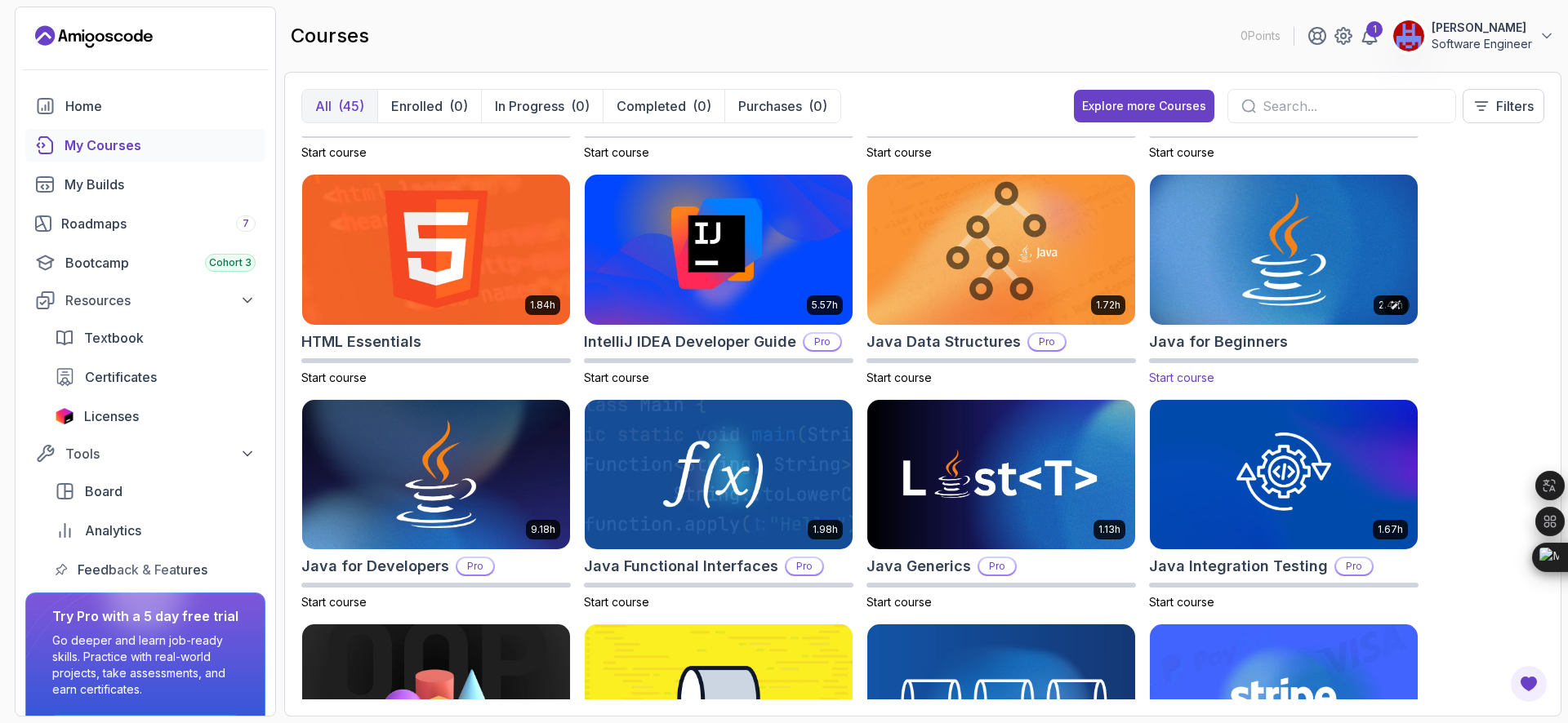
click at [1307, 304] on img at bounding box center [1283, 249] width 281 height 158
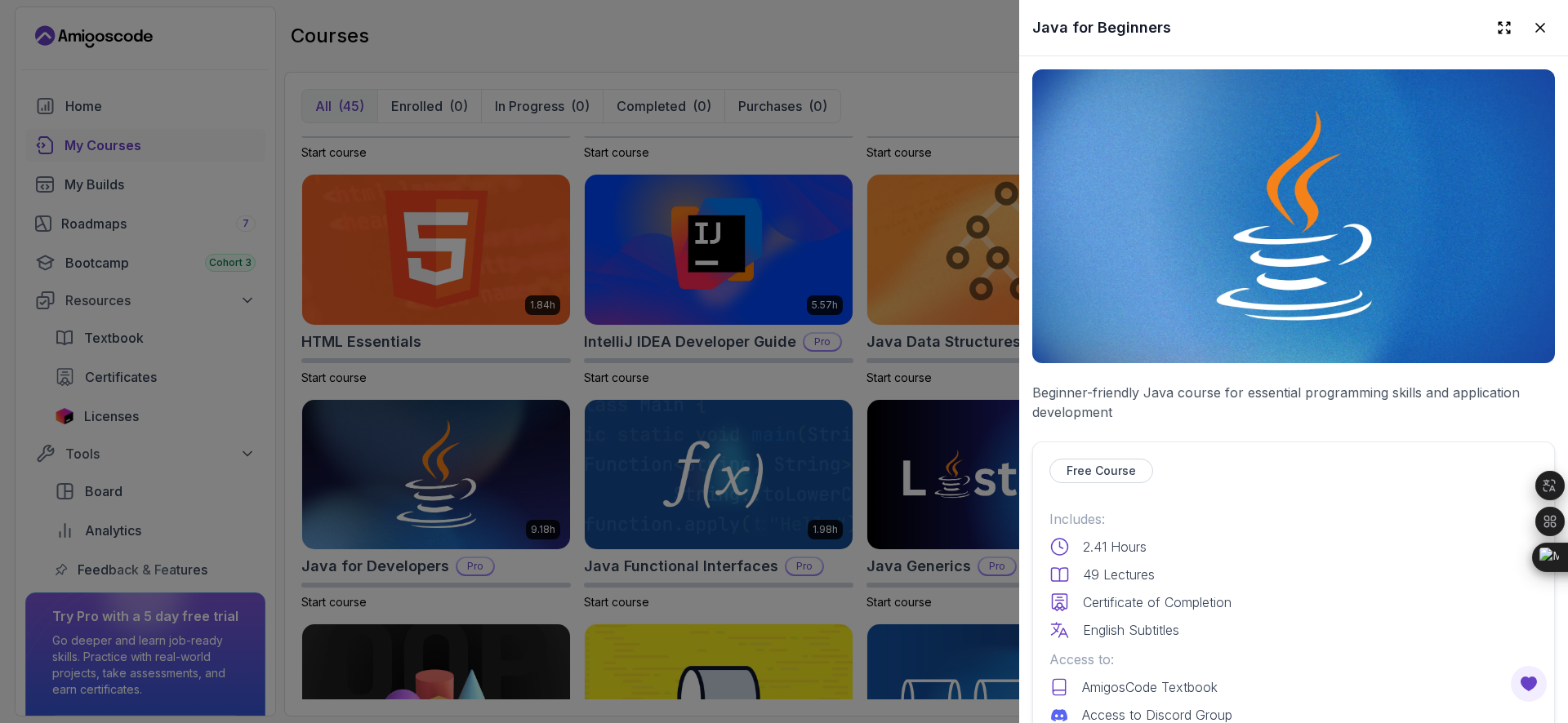
click at [1102, 463] on p "Free Course" at bounding box center [1101, 471] width 69 height 16
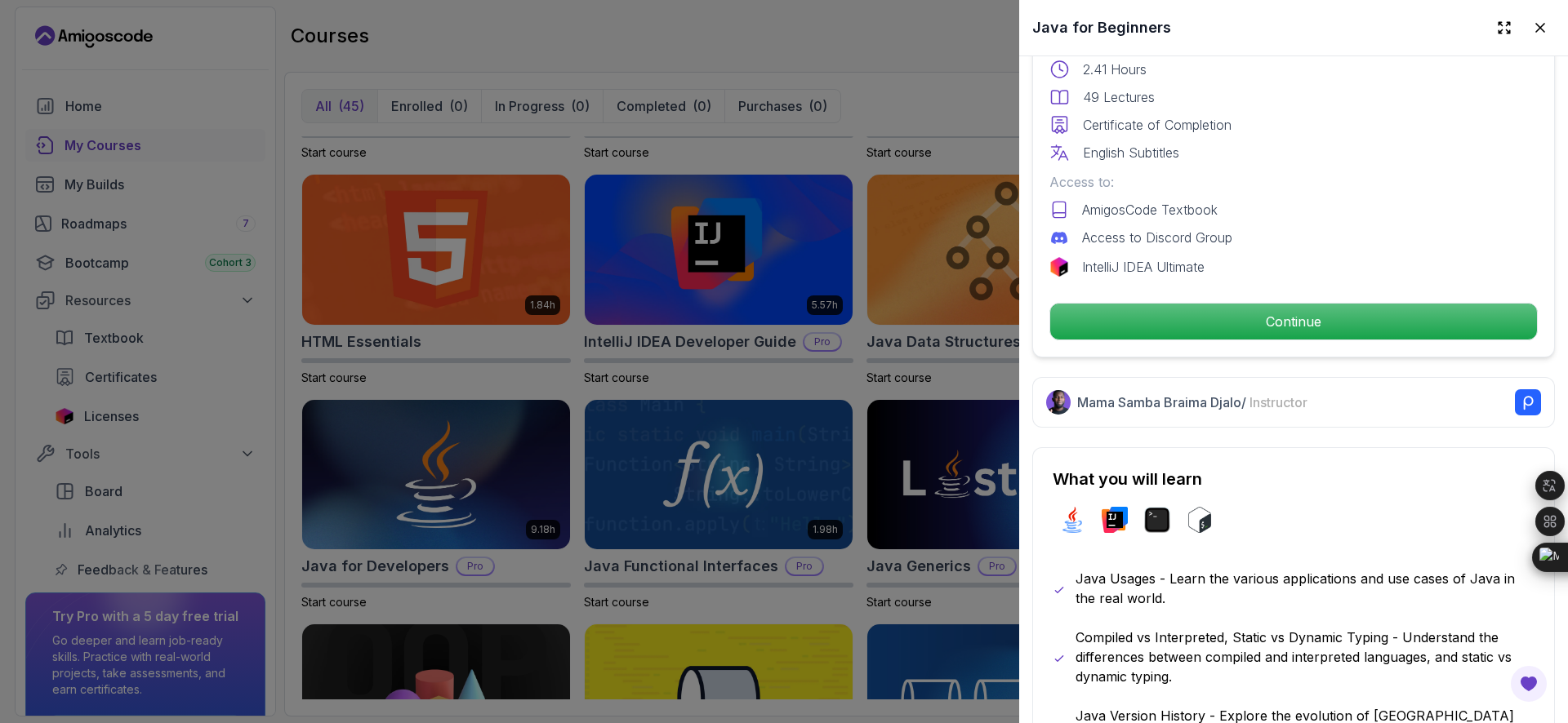
scroll to position [479, 0]
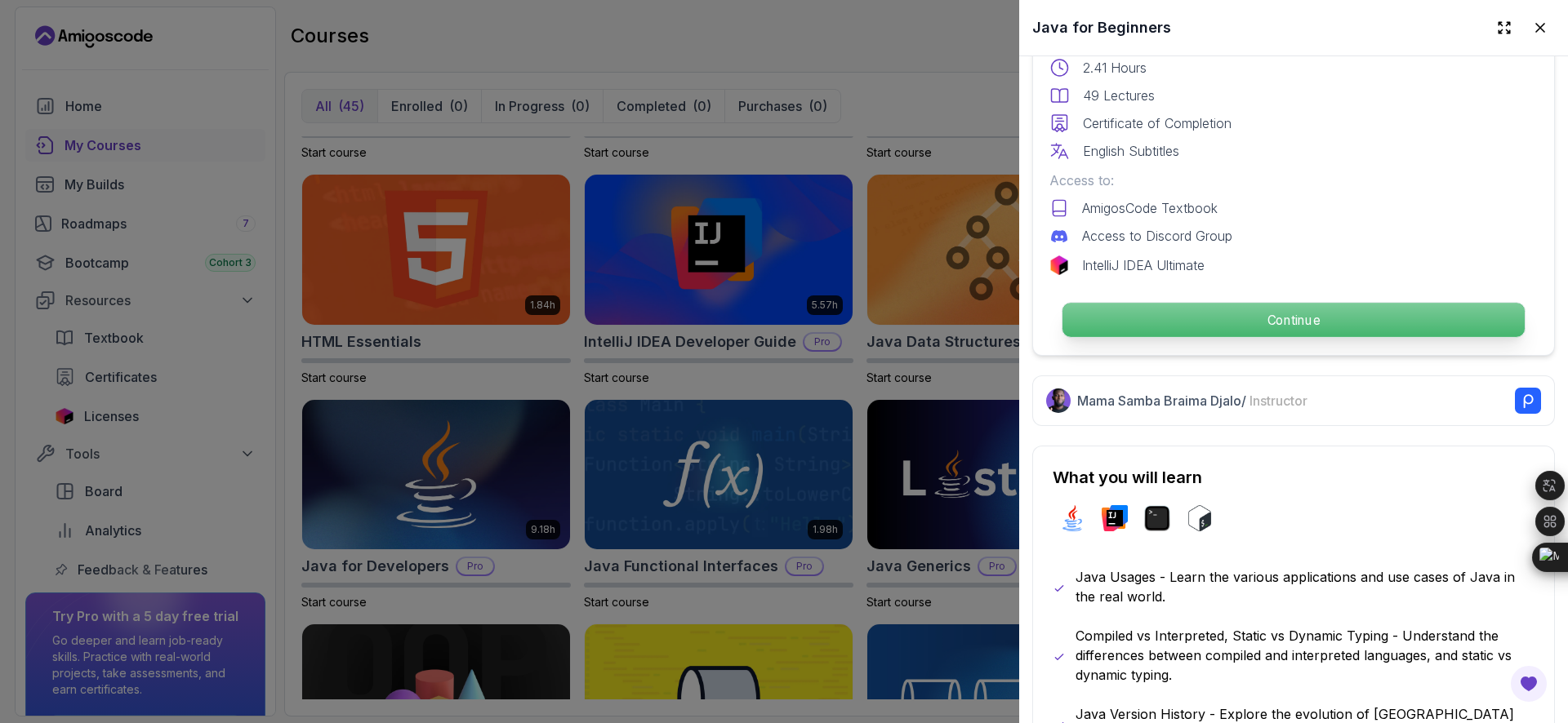
click at [1261, 320] on p "Continue" at bounding box center [1294, 320] width 462 height 35
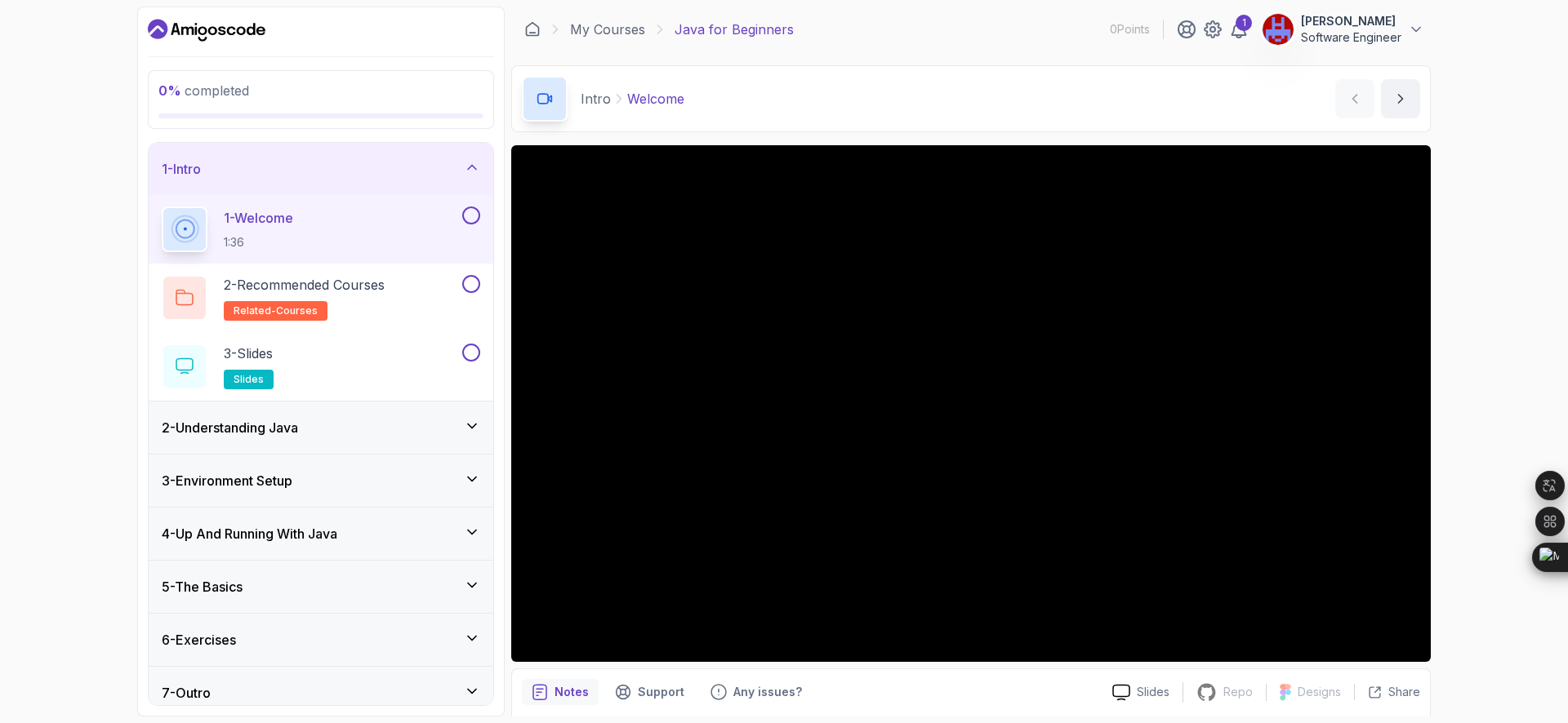
scroll to position [59, 0]
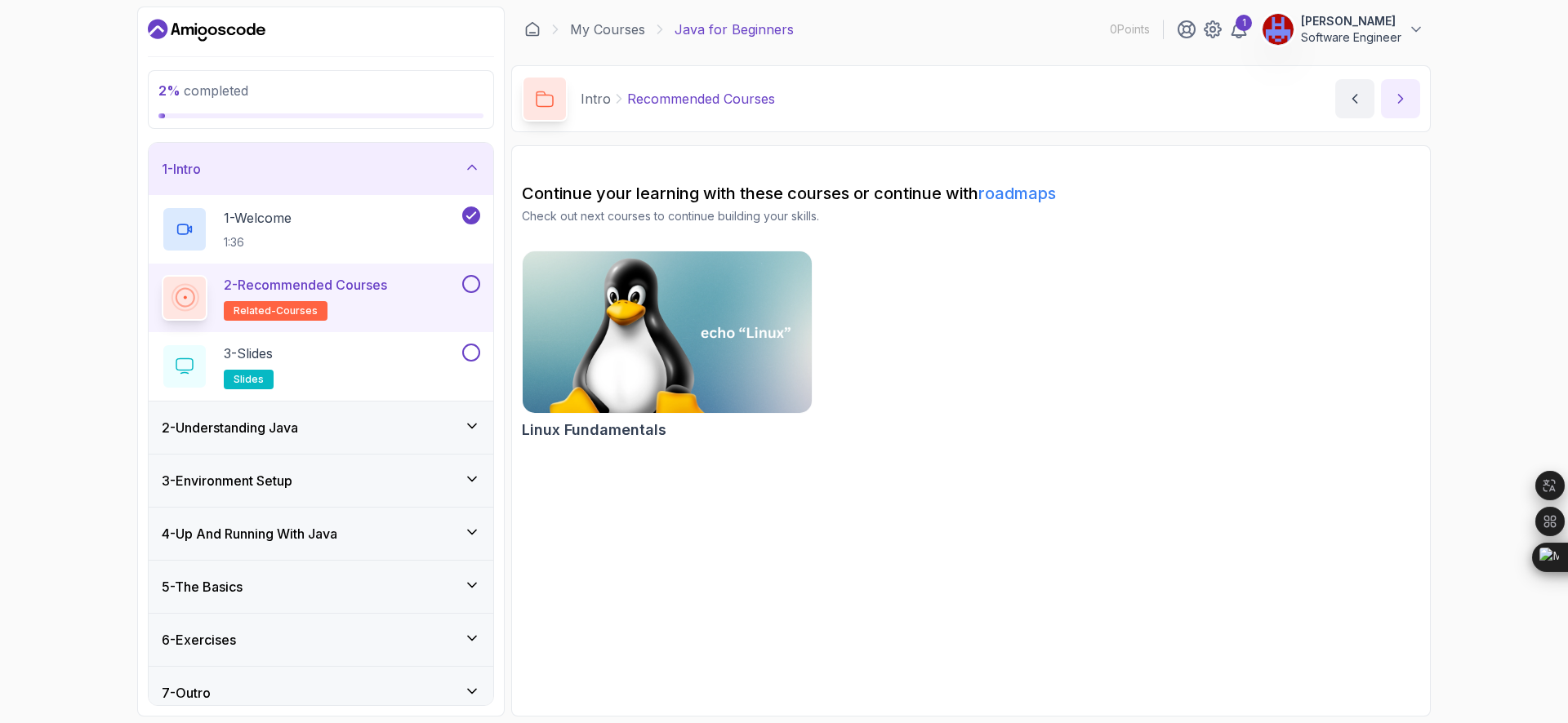
click at [1403, 105] on icon "next content" at bounding box center [1400, 98] width 16 height 16
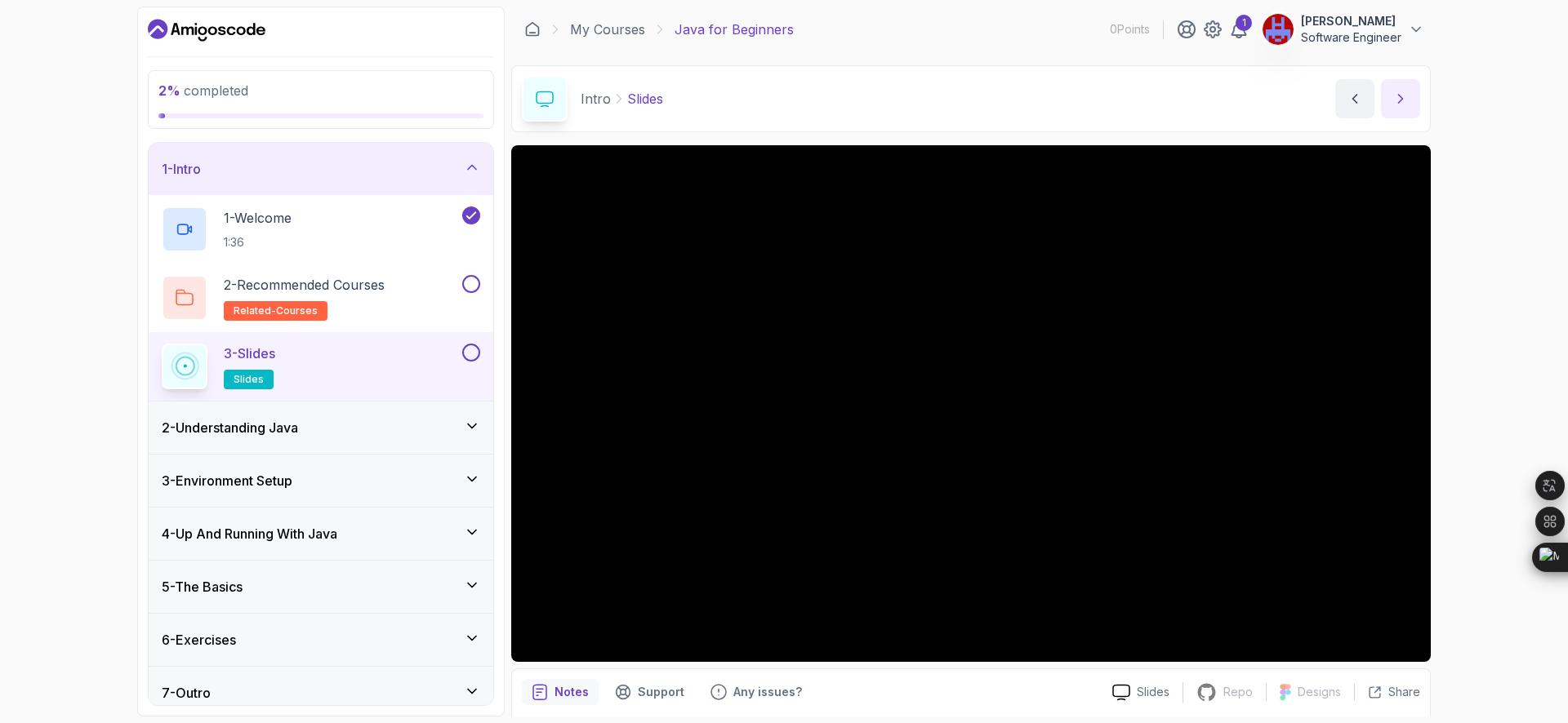
click at [1383, 89] on button "next content" at bounding box center [1400, 99] width 39 height 39
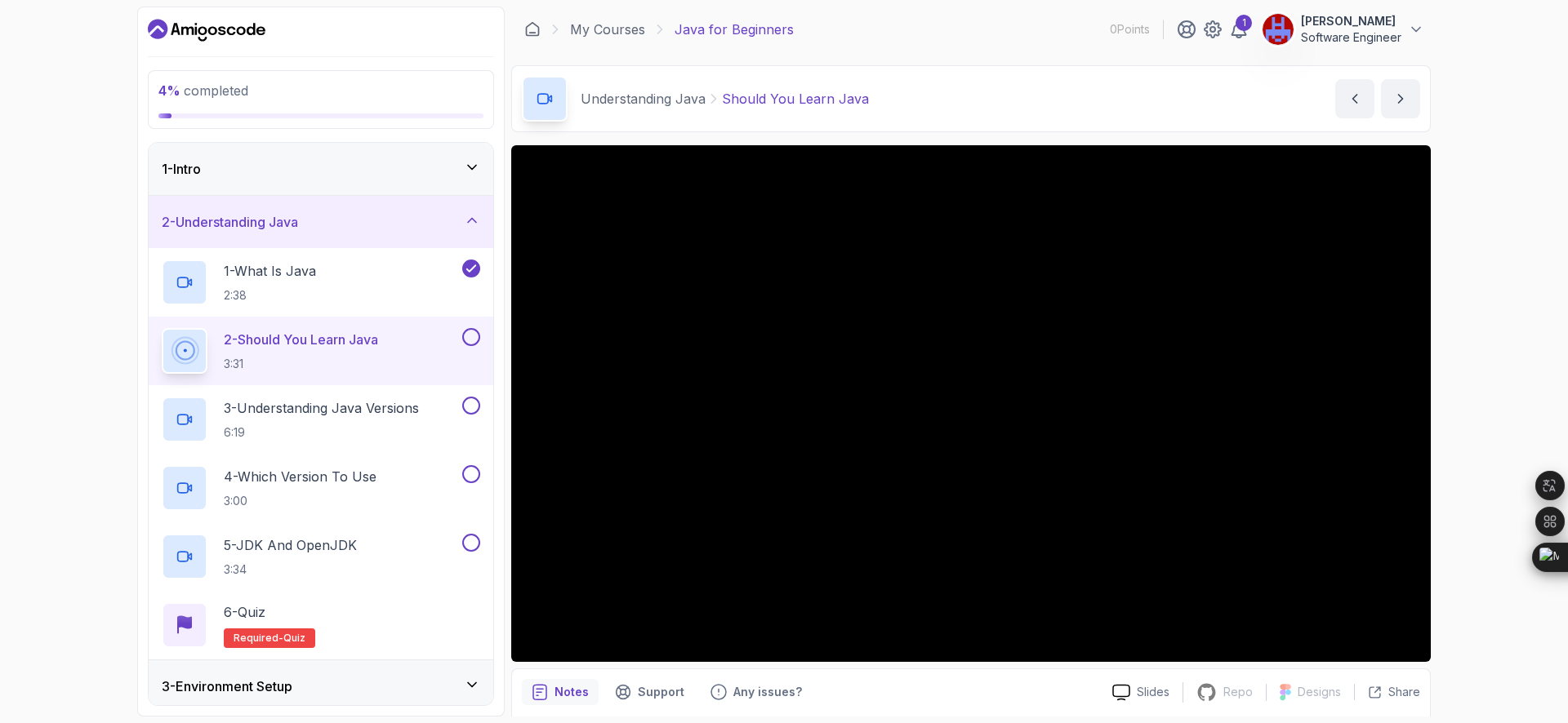
click at [1476, 497] on div "4 % completed 1 - Intro 2 - Understanding Java 1 - What Is Java 2:38 2 - Should…" at bounding box center [784, 361] width 1568 height 723
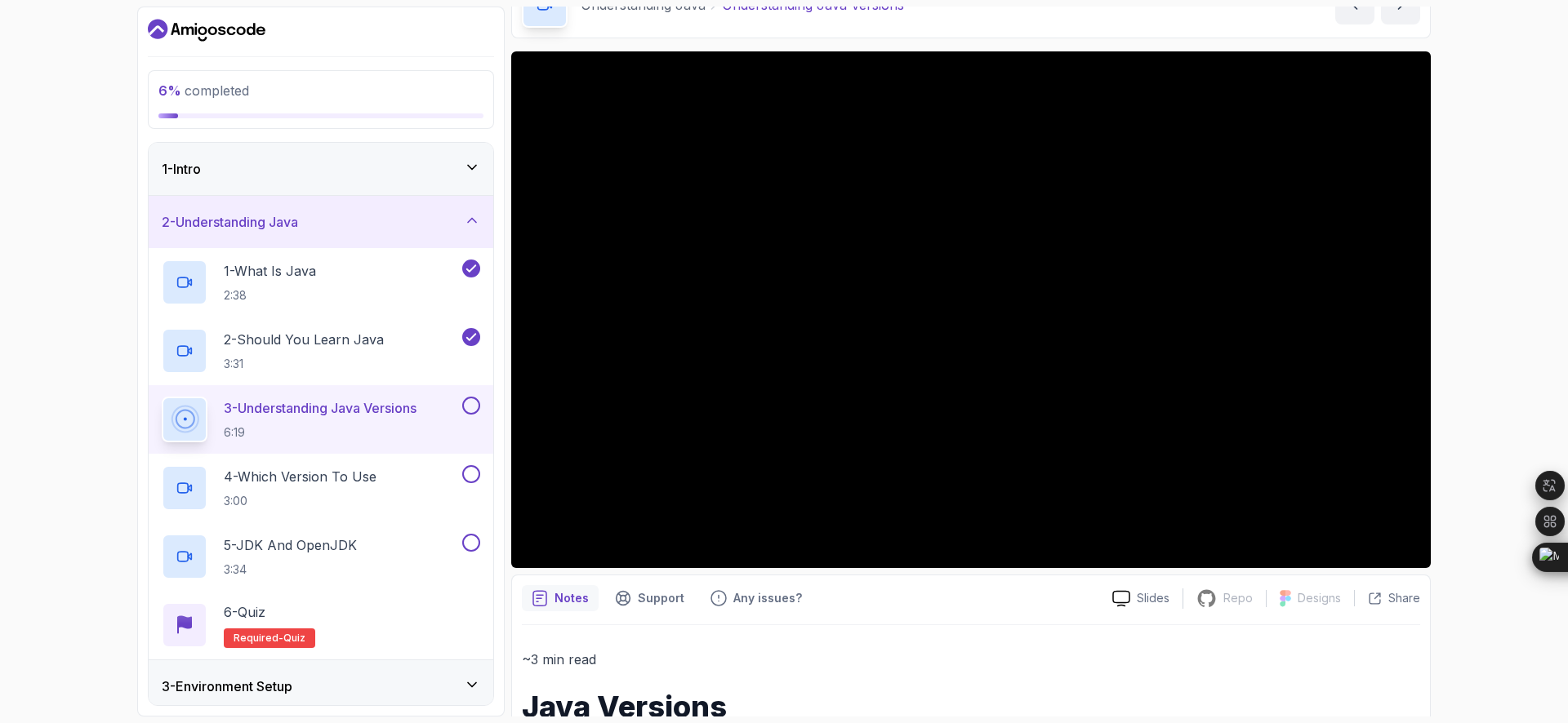
scroll to position [86, 0]
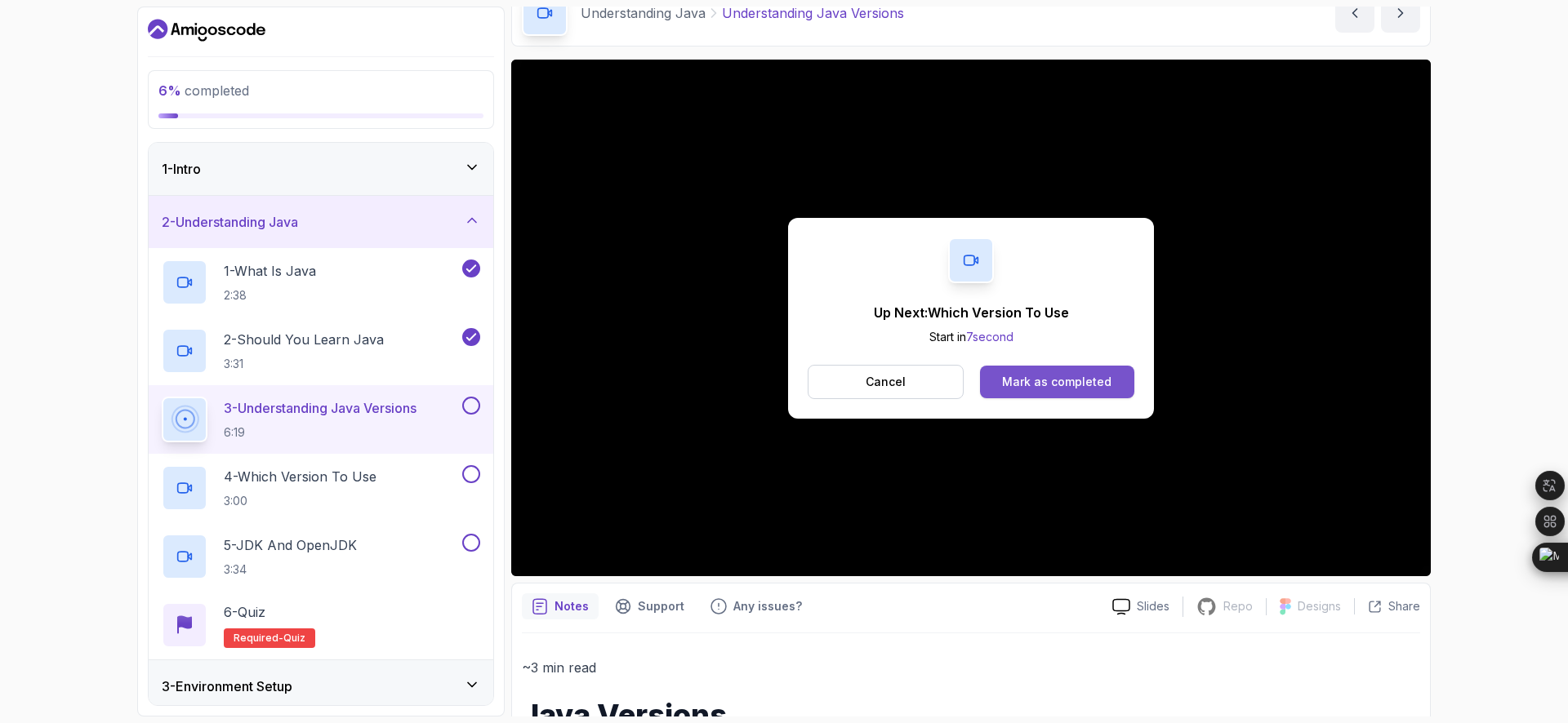
click at [1059, 376] on div "Mark as completed" at bounding box center [1057, 381] width 110 height 16
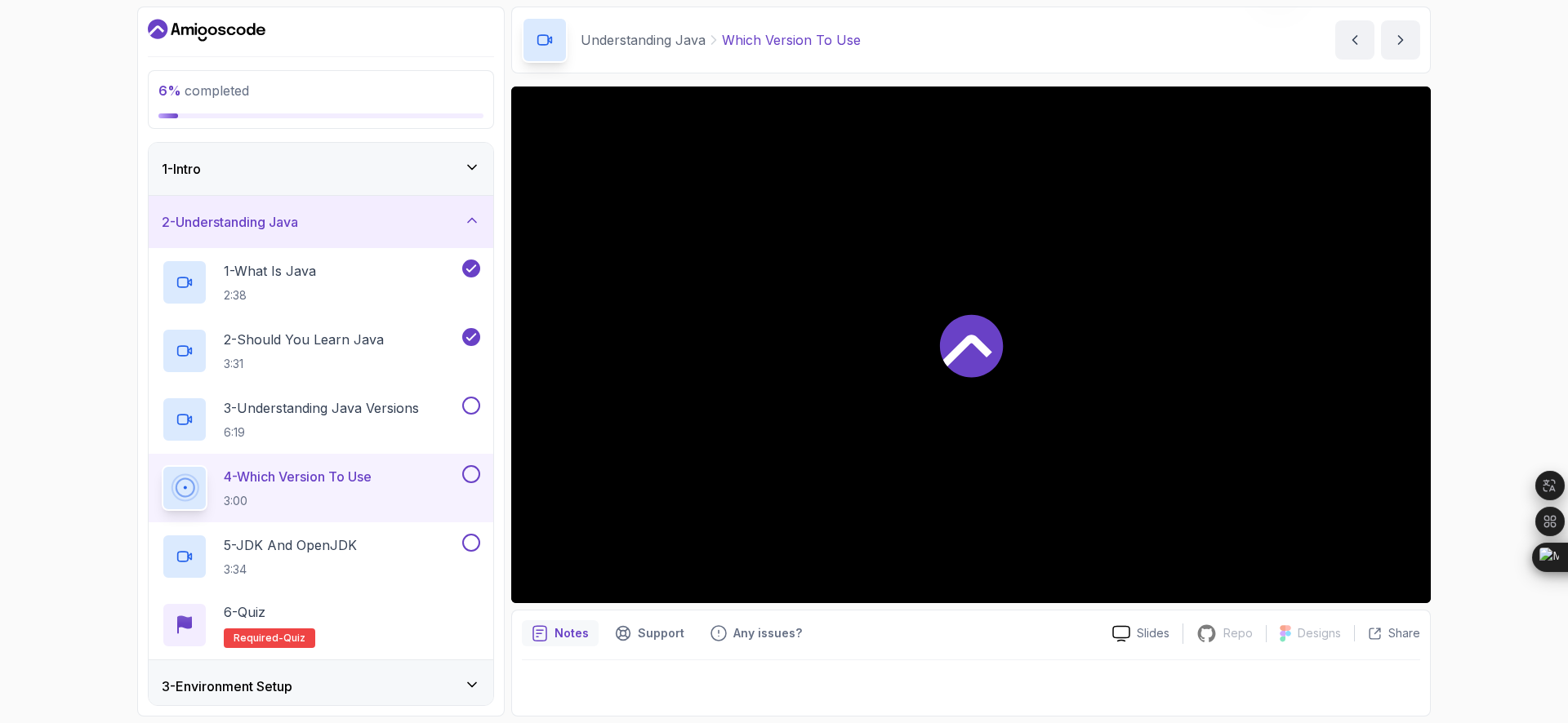
scroll to position [59, 0]
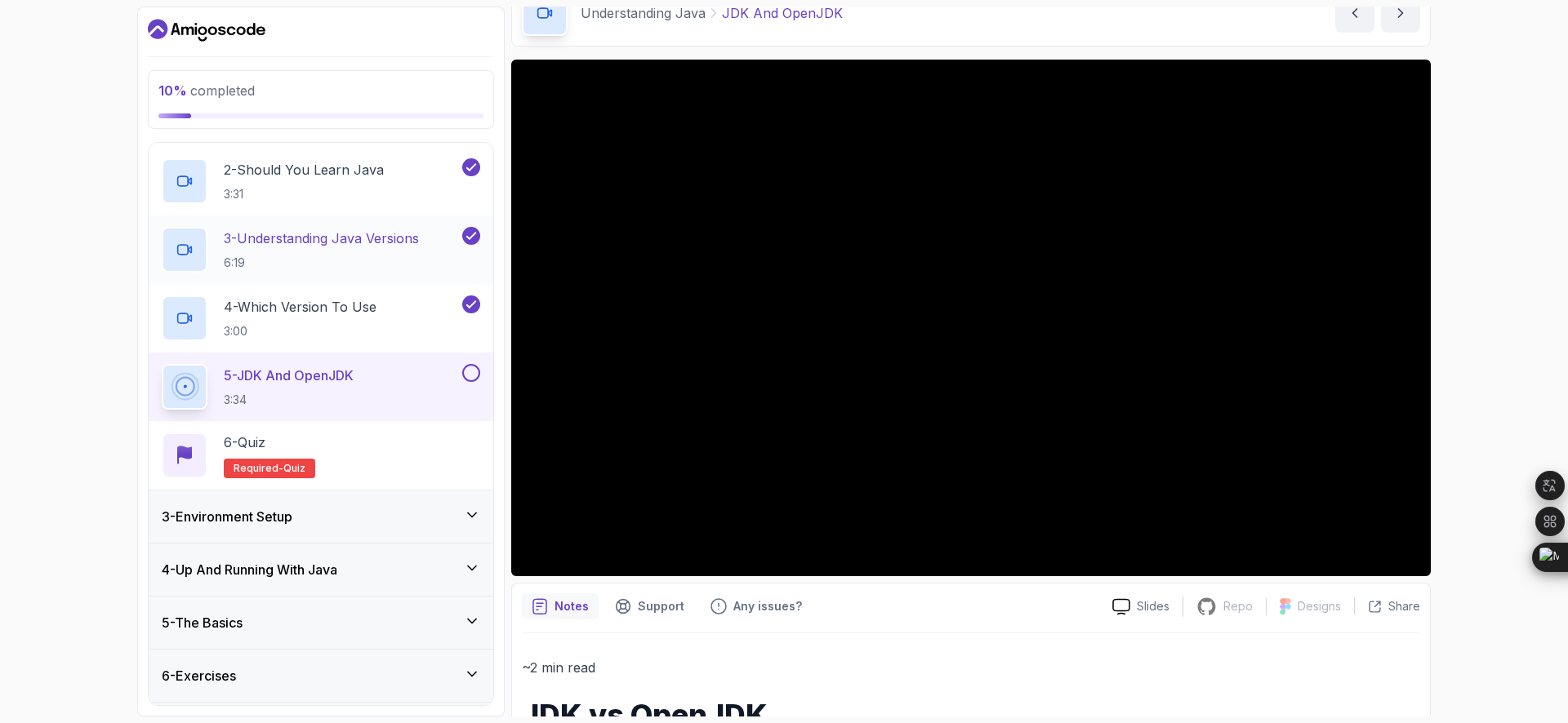
scroll to position [219, 0]
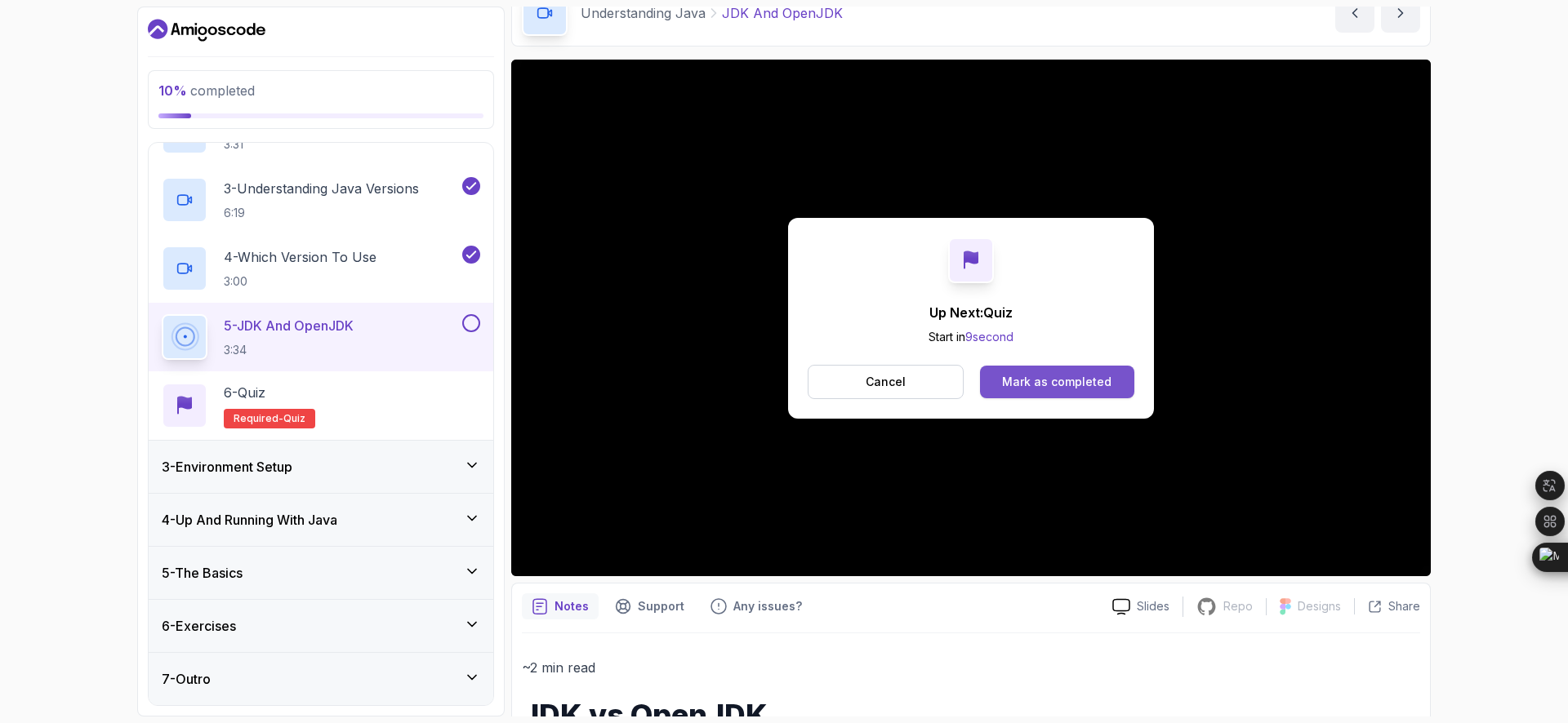
click at [1006, 385] on div "Mark as completed" at bounding box center [1057, 381] width 110 height 16
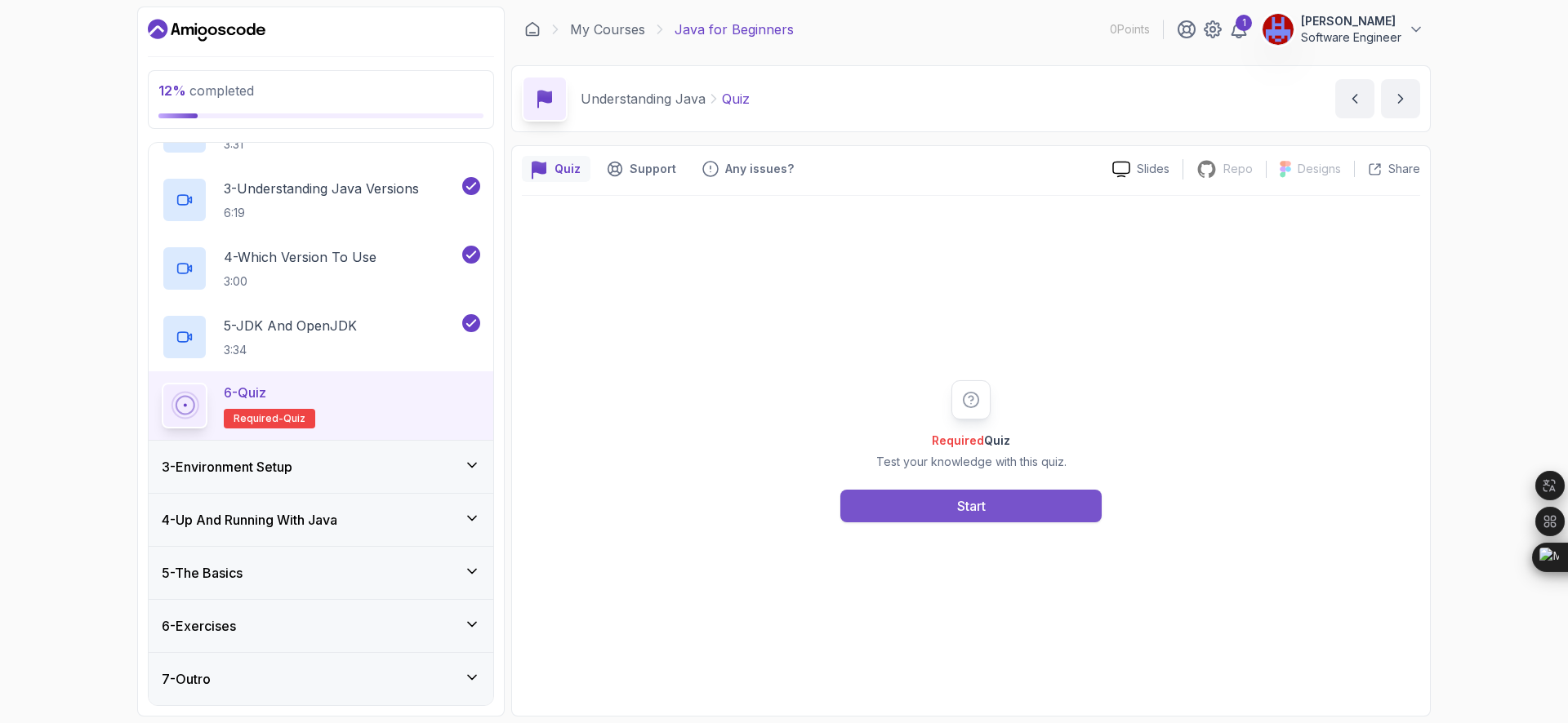
click at [971, 494] on button "Start" at bounding box center [971, 505] width 262 height 33
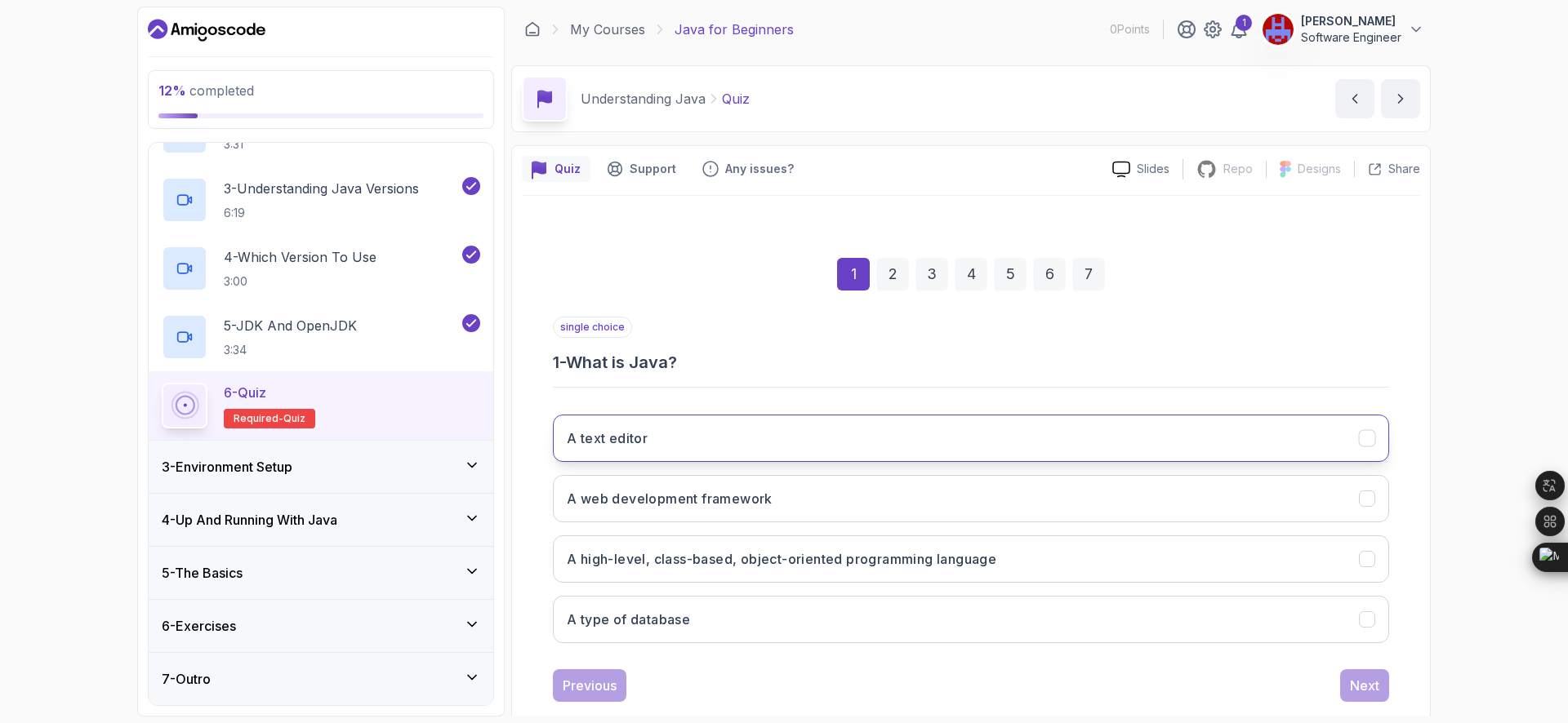
scroll to position [21, 0]
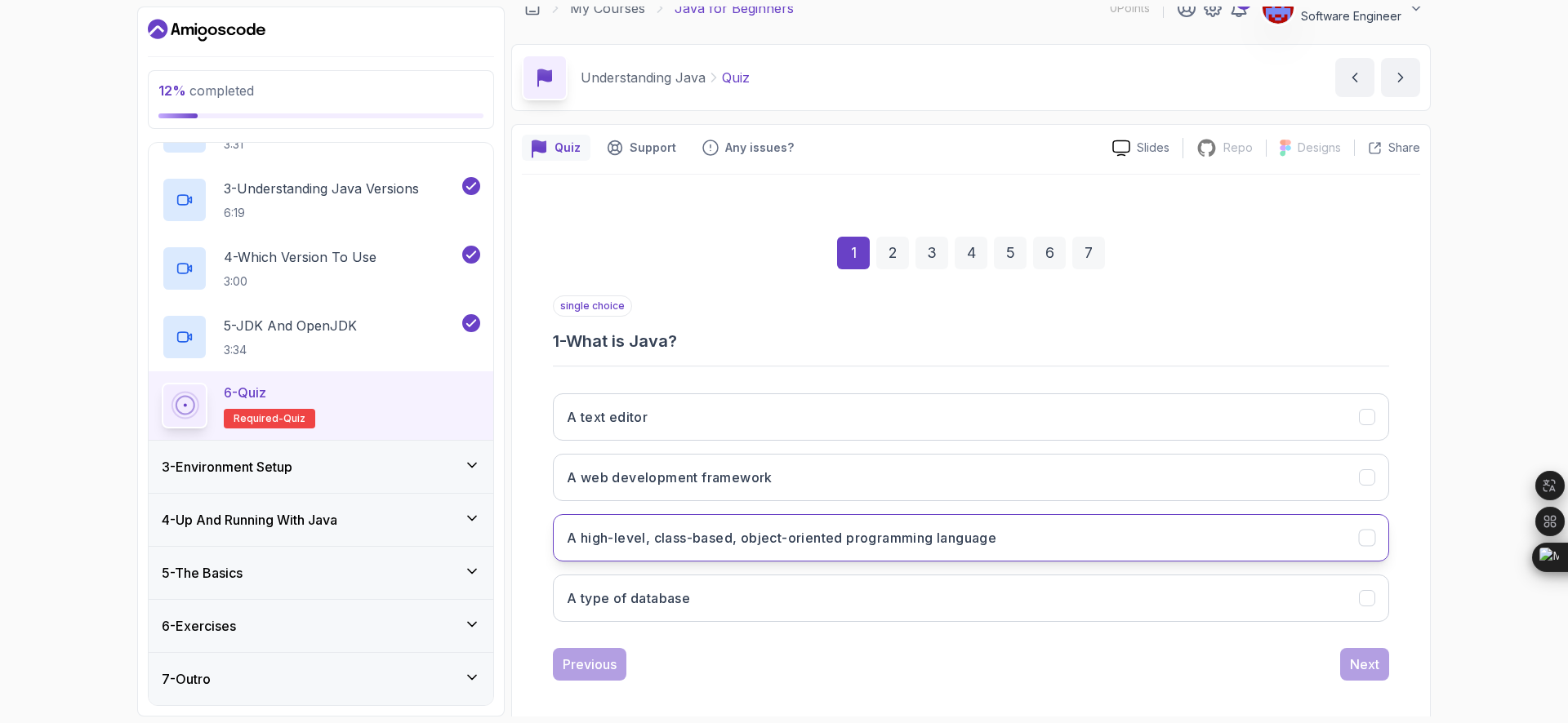
click at [845, 545] on h3 "A high-level, class-based, object-oriented programming language" at bounding box center [781, 537] width 430 height 19
click at [1362, 653] on button "Next" at bounding box center [1365, 664] width 49 height 33
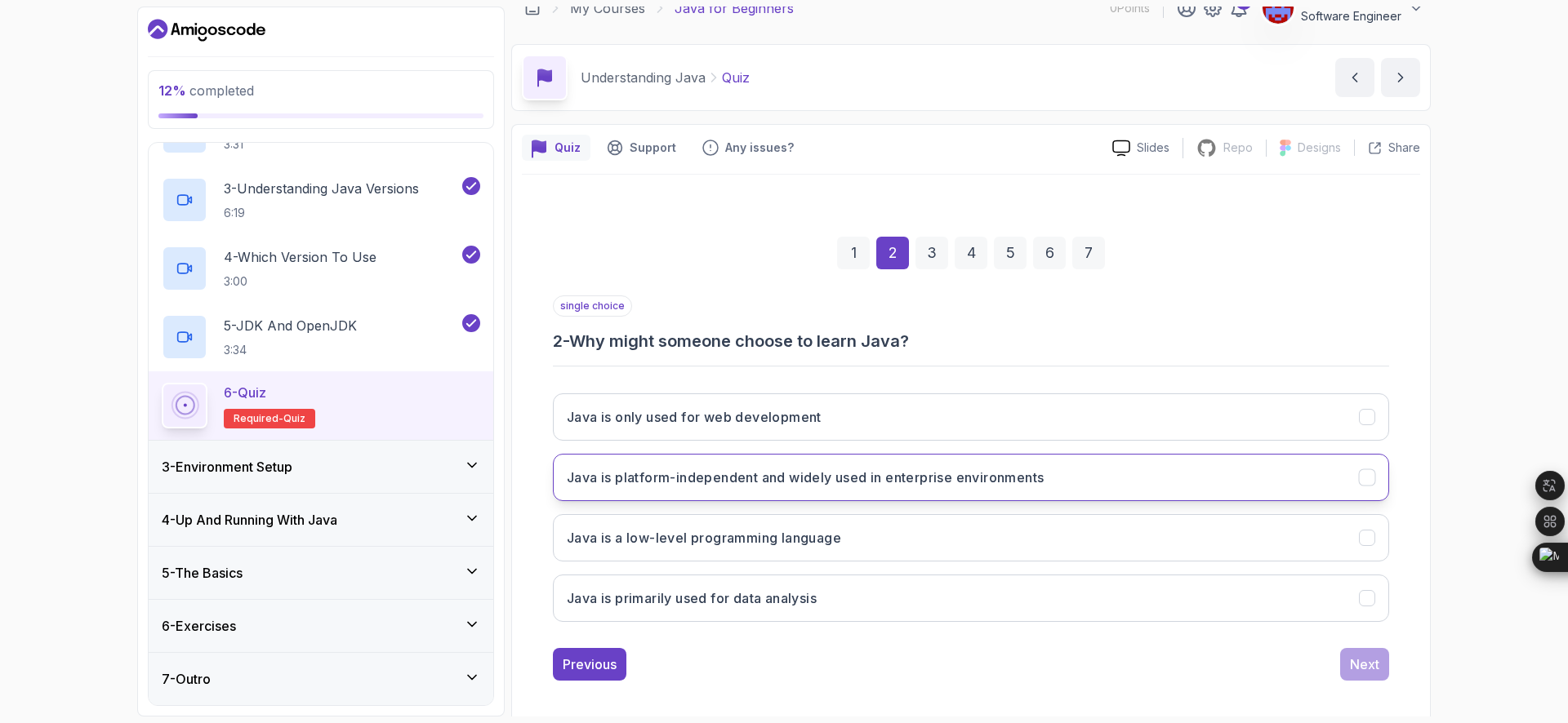
click at [1218, 480] on button "Java is platform-independent and widely used in enterprise environments" at bounding box center [971, 478] width 836 height 47
click at [1362, 681] on div "1 2 3 4 5 6 7 single choice 2 - Why might someone choose to learn Java? Java is…" at bounding box center [971, 445] width 898 height 496
click at [1349, 655] on button "Next" at bounding box center [1365, 664] width 49 height 33
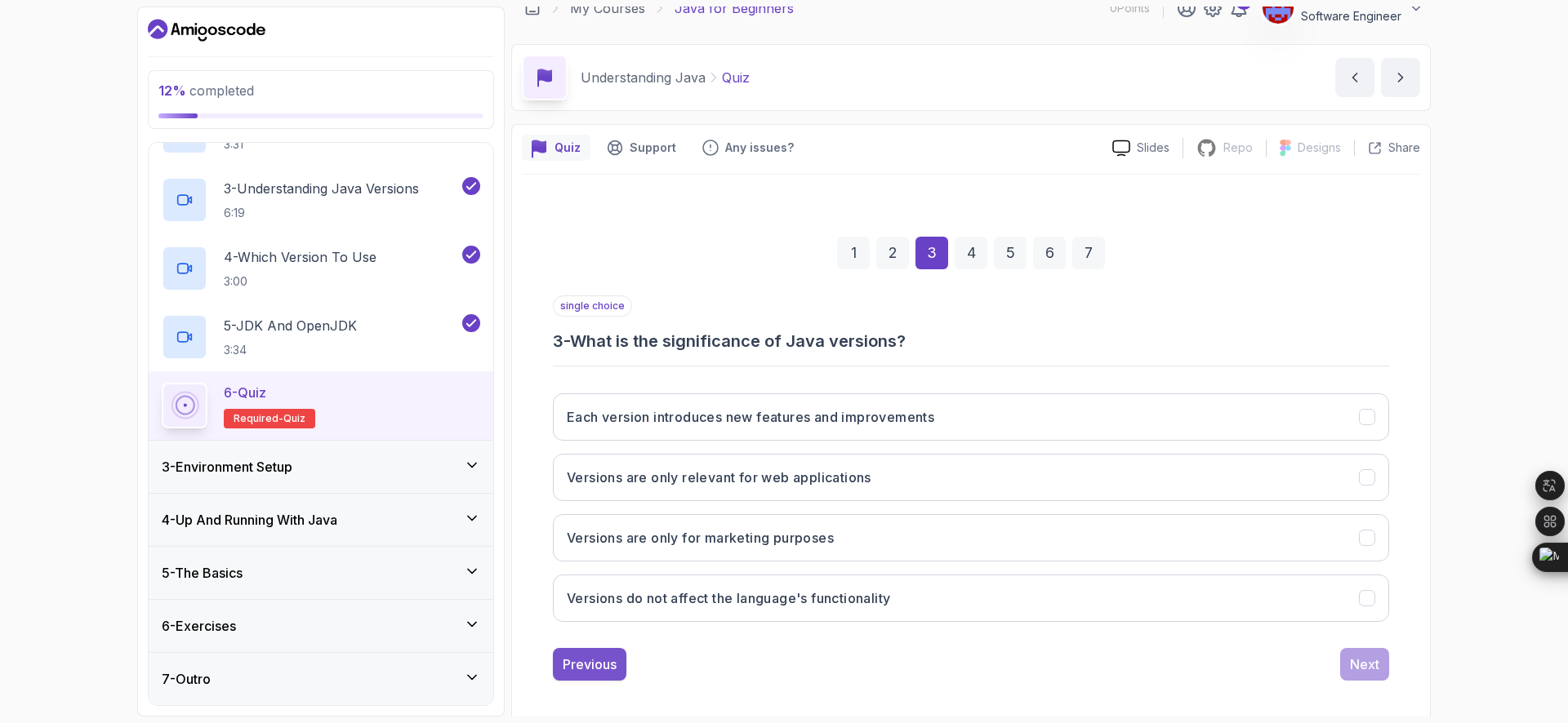
click at [587, 661] on div "Previous" at bounding box center [590, 664] width 54 height 19
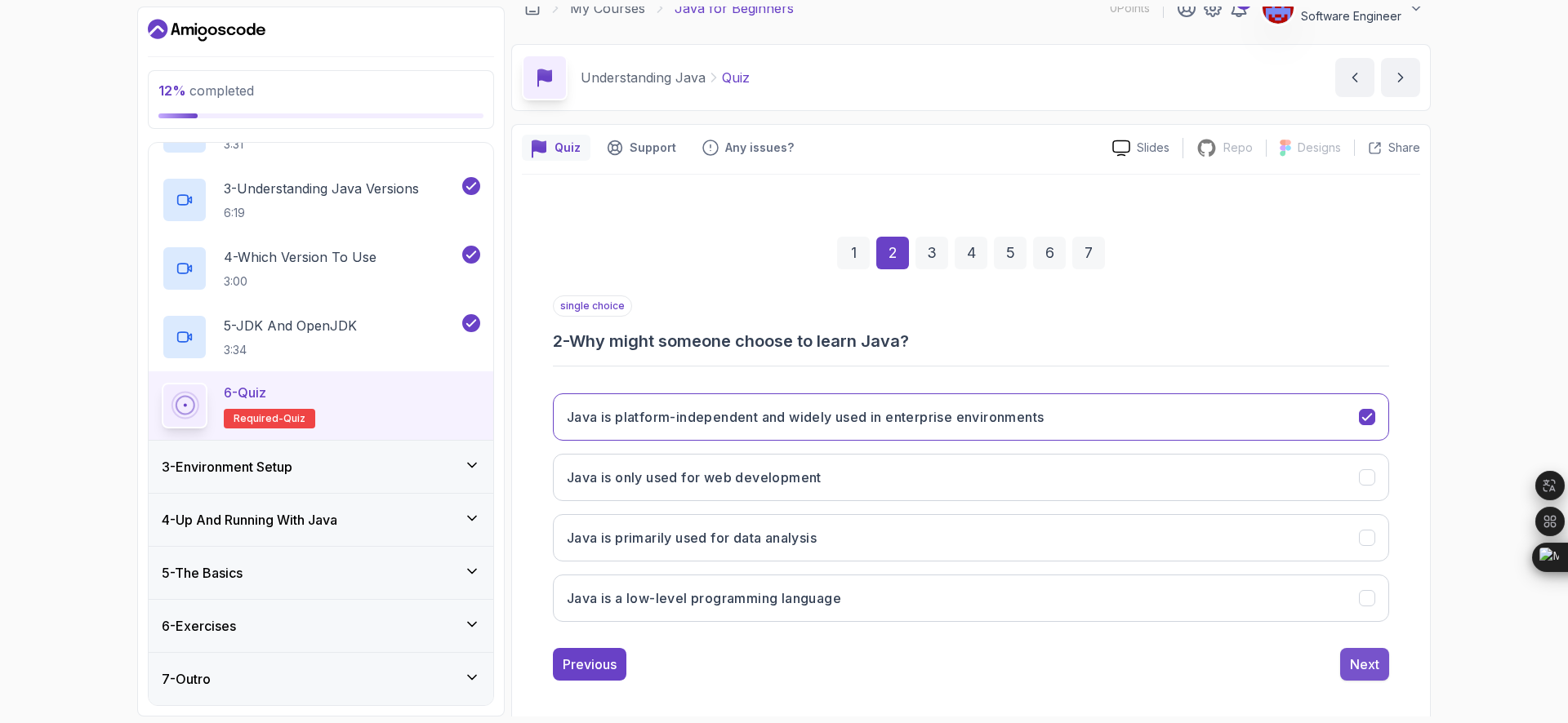
click at [1370, 672] on div "Next" at bounding box center [1364, 664] width 30 height 19
click at [1022, 421] on button "Each version introduces new features and improvements" at bounding box center [971, 417] width 836 height 47
click at [1362, 669] on div "Next" at bounding box center [1364, 664] width 30 height 19
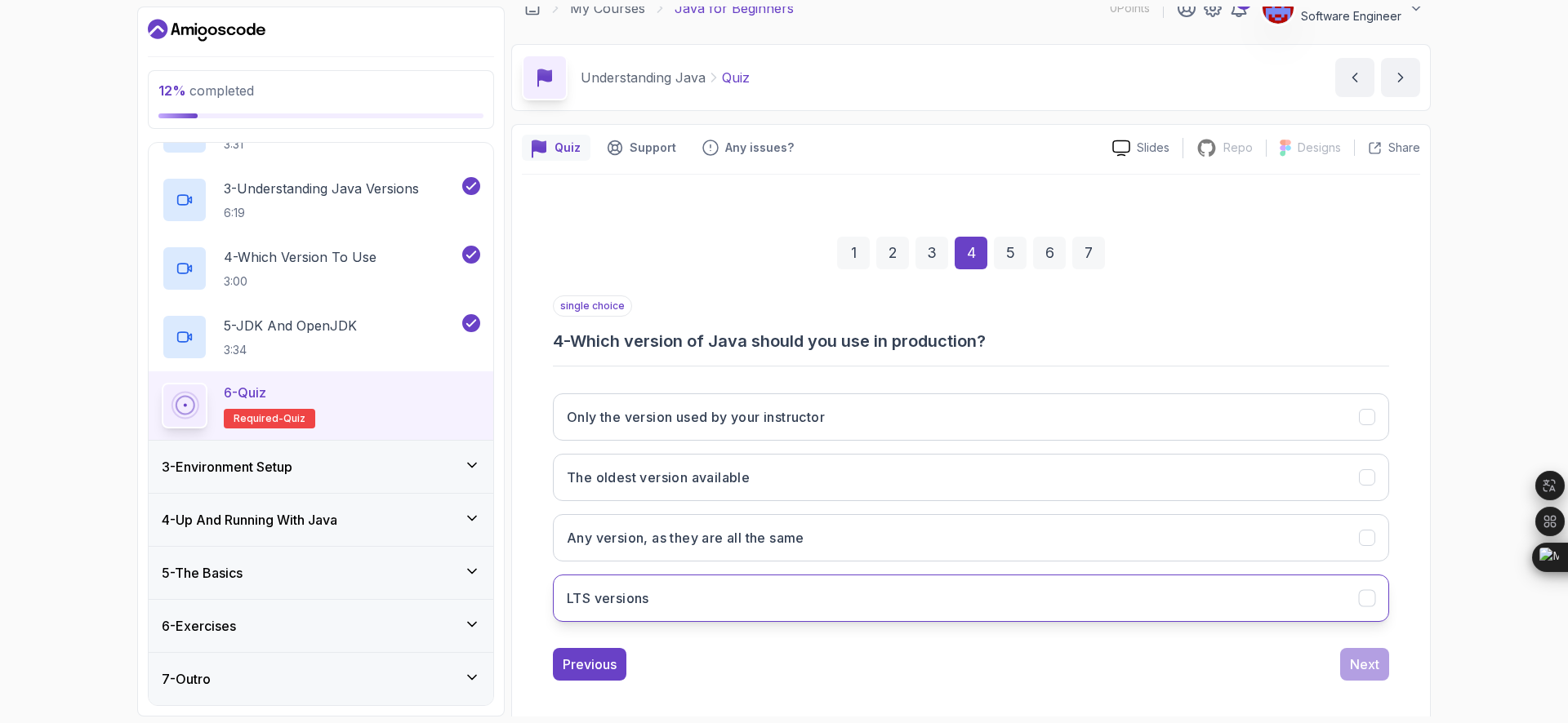
click at [1297, 604] on button "LTS versions" at bounding box center [971, 598] width 836 height 47
click at [733, 591] on button "LTS versions" at bounding box center [971, 598] width 836 height 47
click at [1354, 659] on div "Next" at bounding box center [1364, 664] width 30 height 19
